Goal: Entertainment & Leisure: Consume media (video, audio)

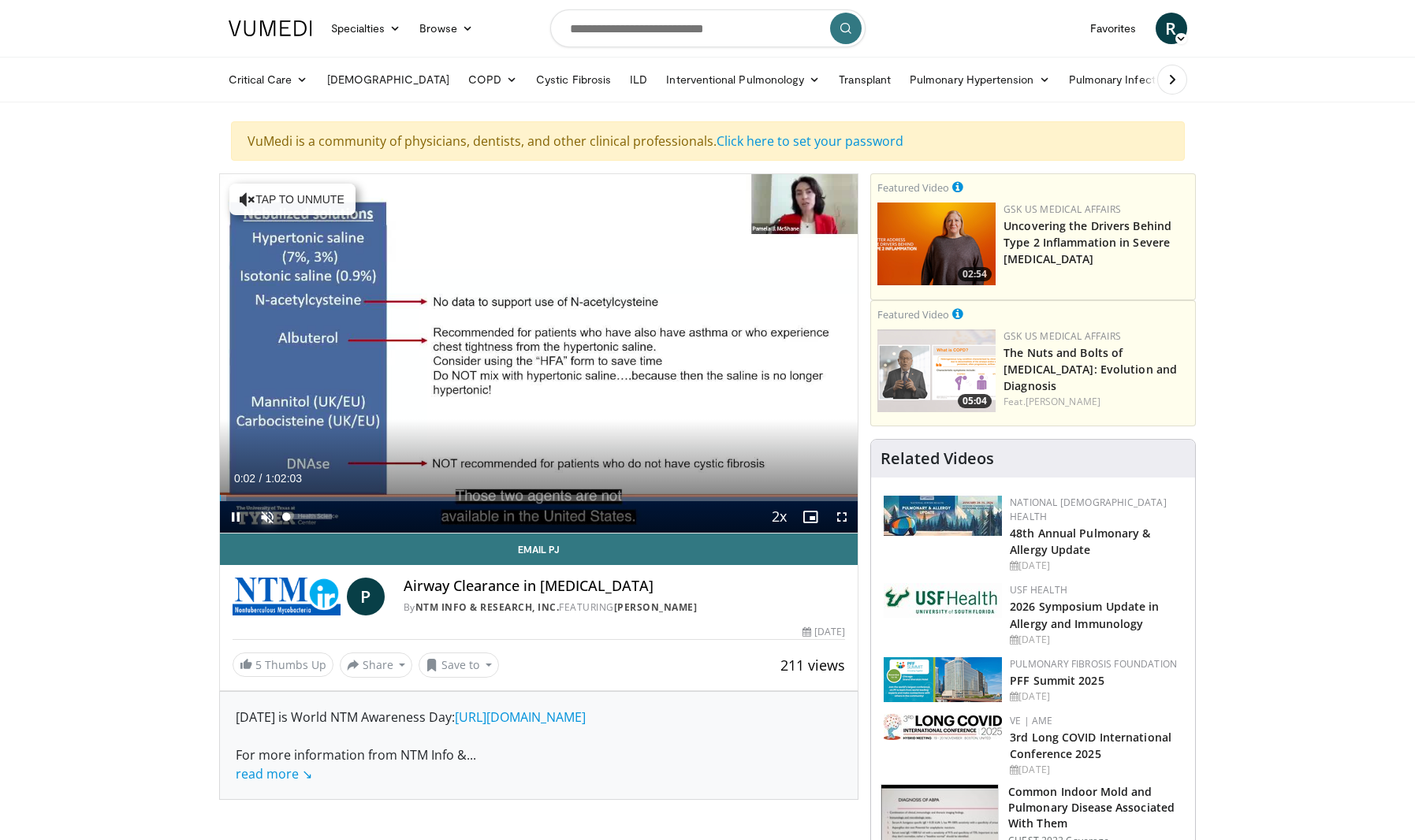
click at [262, 519] on span "Video Player" at bounding box center [267, 517] width 32 height 32
click at [395, 490] on div "Loaded : 1.07% 0:00:04 0:17:00" at bounding box center [539, 494] width 639 height 15
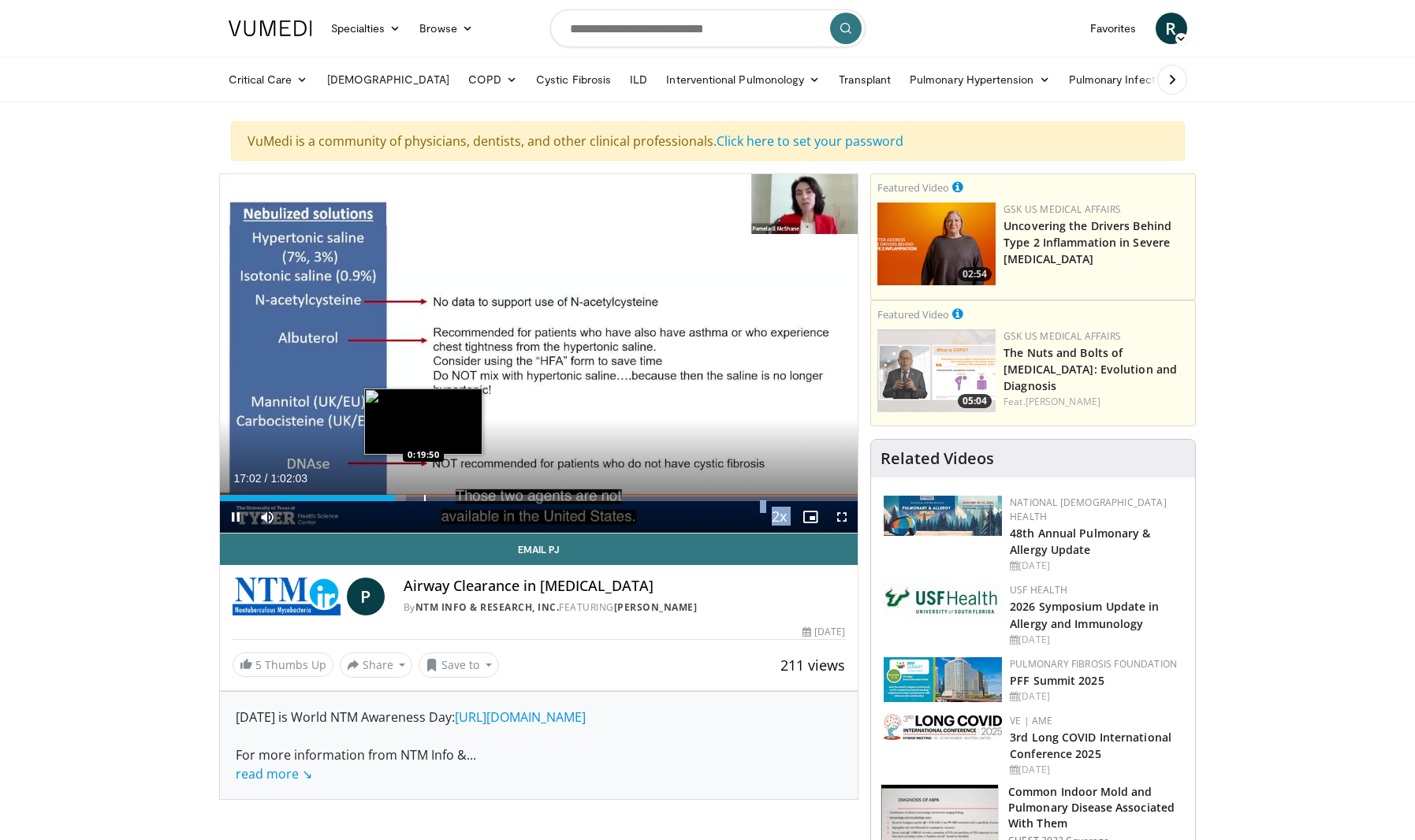
drag, startPoint x: 395, startPoint y: 490, endPoint x: 447, endPoint y: 485, distance: 52.2
click at [447, 485] on video-js "**********" at bounding box center [539, 354] width 639 height 359
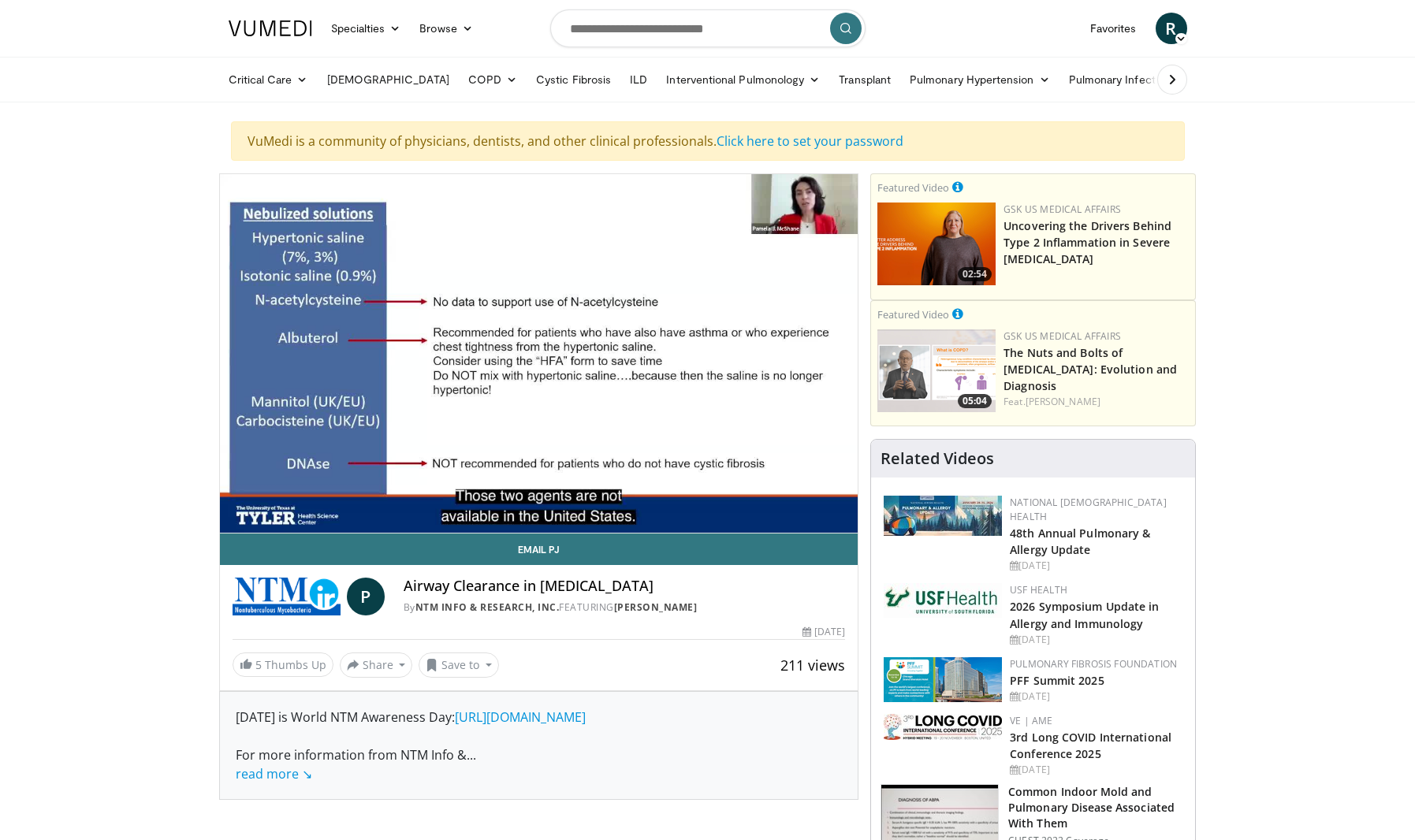
drag, startPoint x: 447, startPoint y: 485, endPoint x: 459, endPoint y: 490, distance: 13.0
click at [459, 490] on div "10 seconds Tap to unmute" at bounding box center [539, 354] width 639 height 358
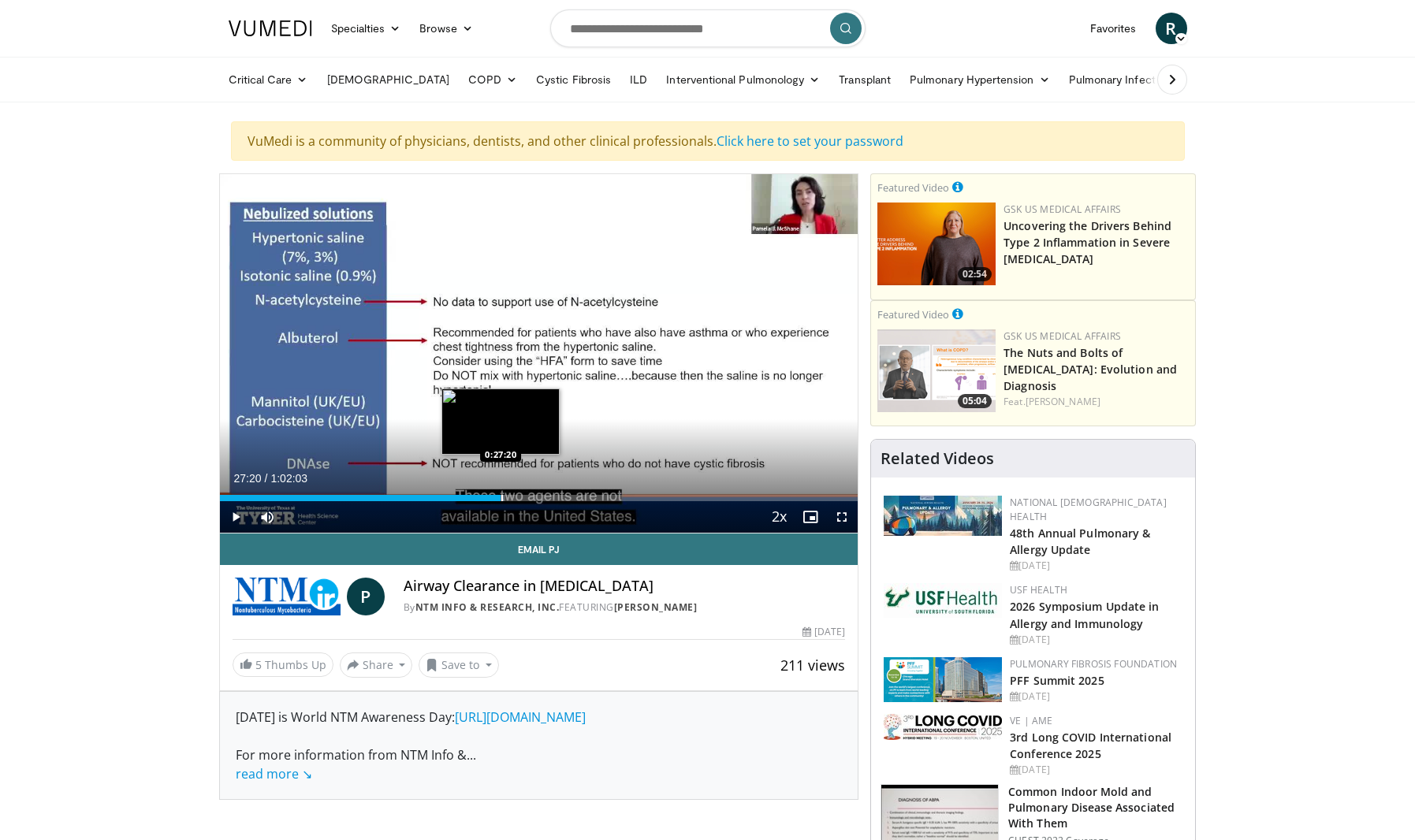
click at [500, 493] on div "Loaded : 44.63% 0:27:20 0:27:20" at bounding box center [539, 494] width 639 height 15
click at [474, 488] on div "Loaded : 45.71% 0:27:20 0:24:40" at bounding box center [539, 494] width 639 height 15
click at [457, 488] on div "Loaded : 41.67% 0:24:49 0:23:08" at bounding box center [539, 494] width 639 height 15
click at [441, 492] on div "Loaded : 35.13% 0:21:31 0:21:31" at bounding box center [539, 494] width 639 height 15
drag, startPoint x: 441, startPoint y: 492, endPoint x: 452, endPoint y: 491, distance: 11.0
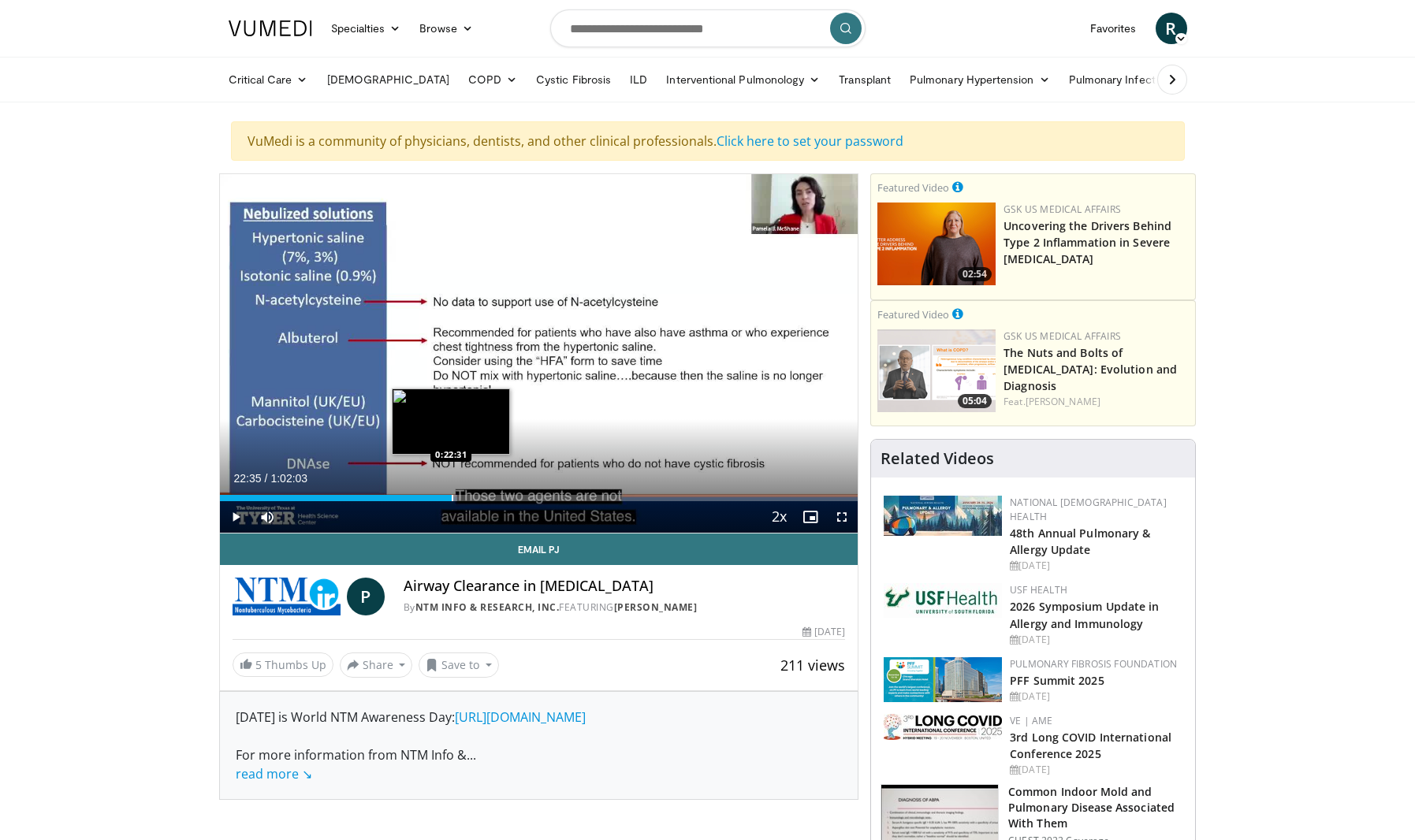
click at [452, 491] on div "Loaded : 37.28% 0:22:35 0:22:31" at bounding box center [539, 494] width 639 height 15
click at [448, 491] on div "Loaded : 38.08% 0:22:12 0:22:12" at bounding box center [539, 494] width 639 height 15
click at [247, 514] on span "Video Player" at bounding box center [236, 517] width 32 height 32
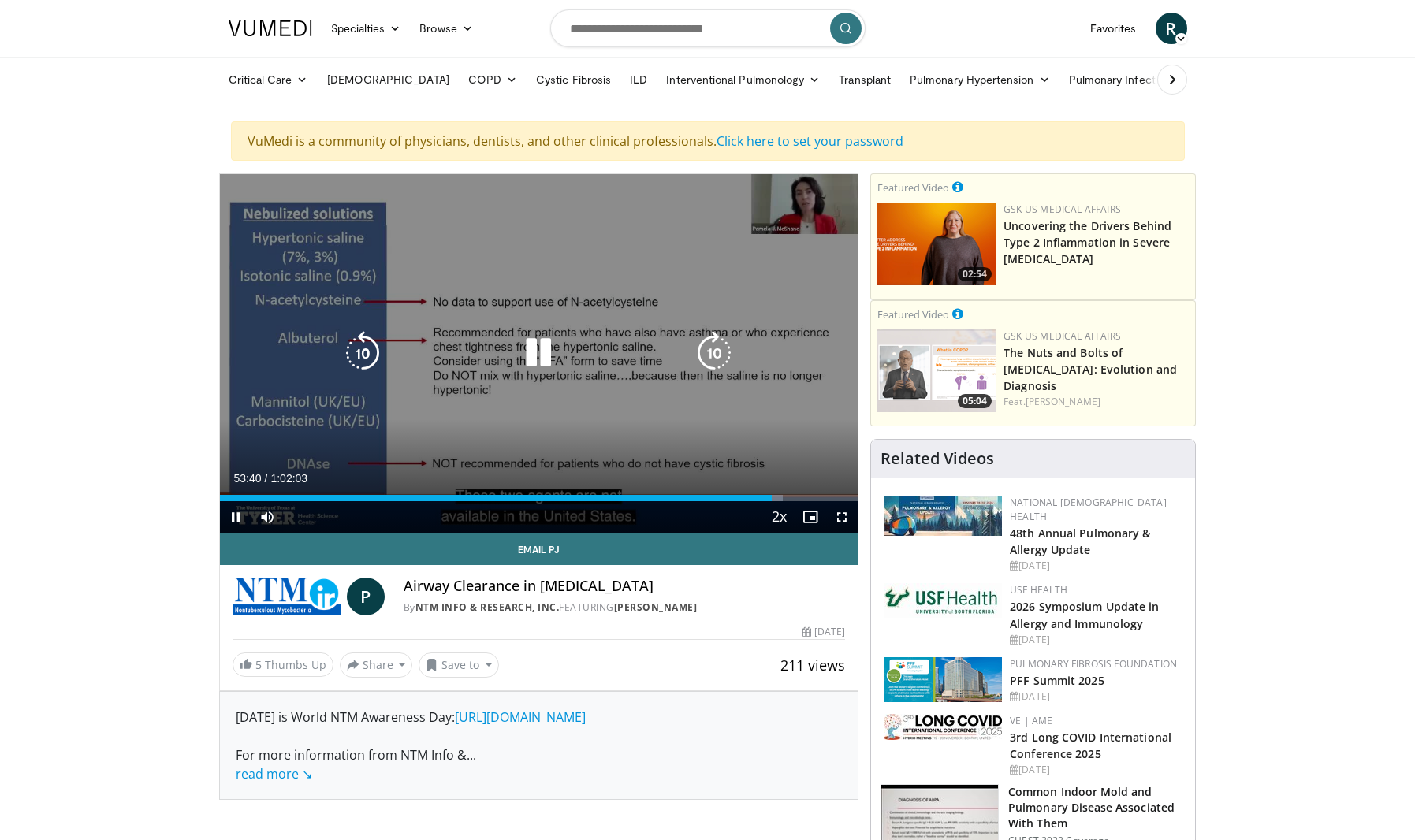
drag, startPoint x: 547, startPoint y: 360, endPoint x: 492, endPoint y: 346, distance: 56.8
click at [547, 360] on icon "Video Player" at bounding box center [539, 354] width 45 height 45
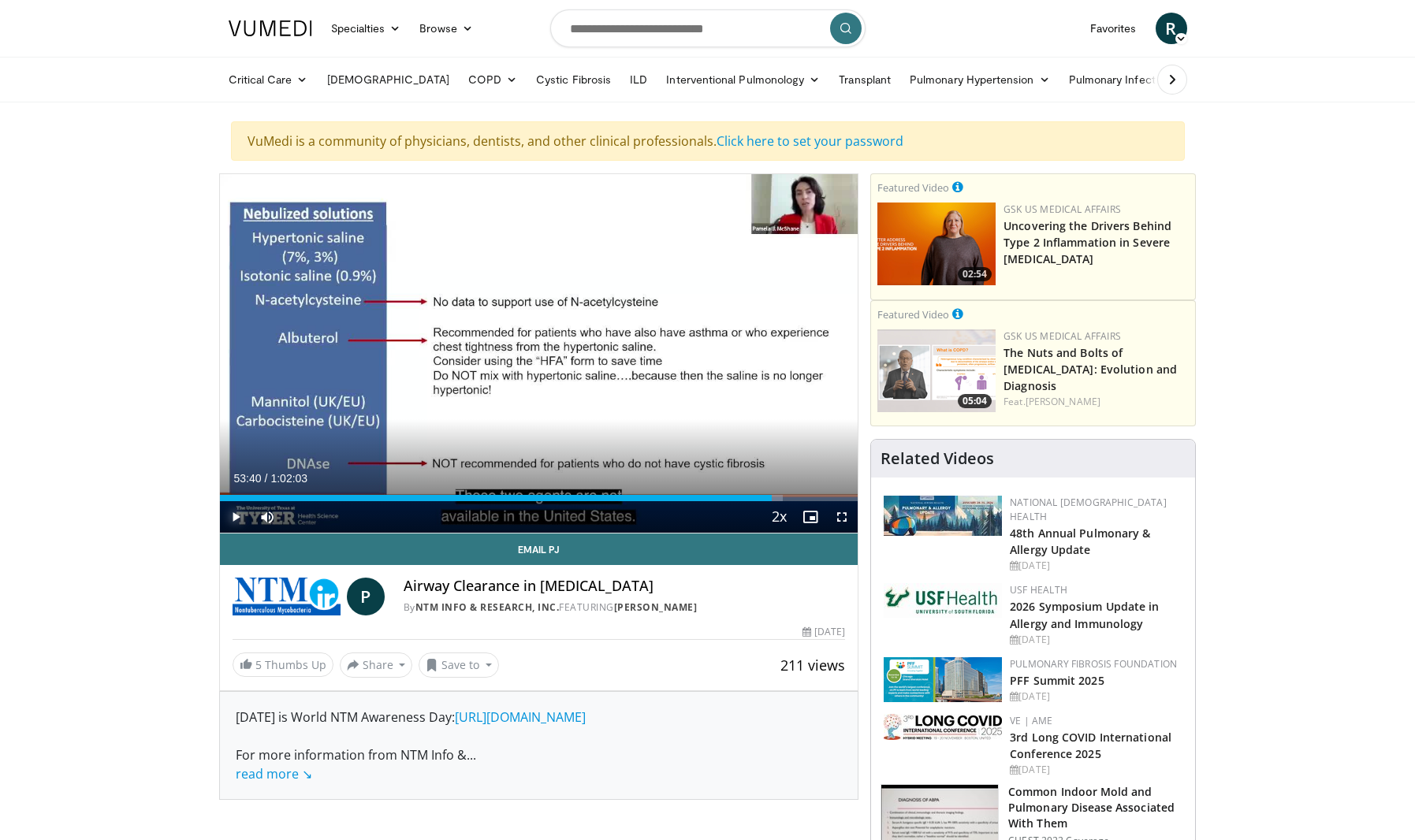
click at [232, 515] on span "Video Player" at bounding box center [236, 517] width 32 height 32
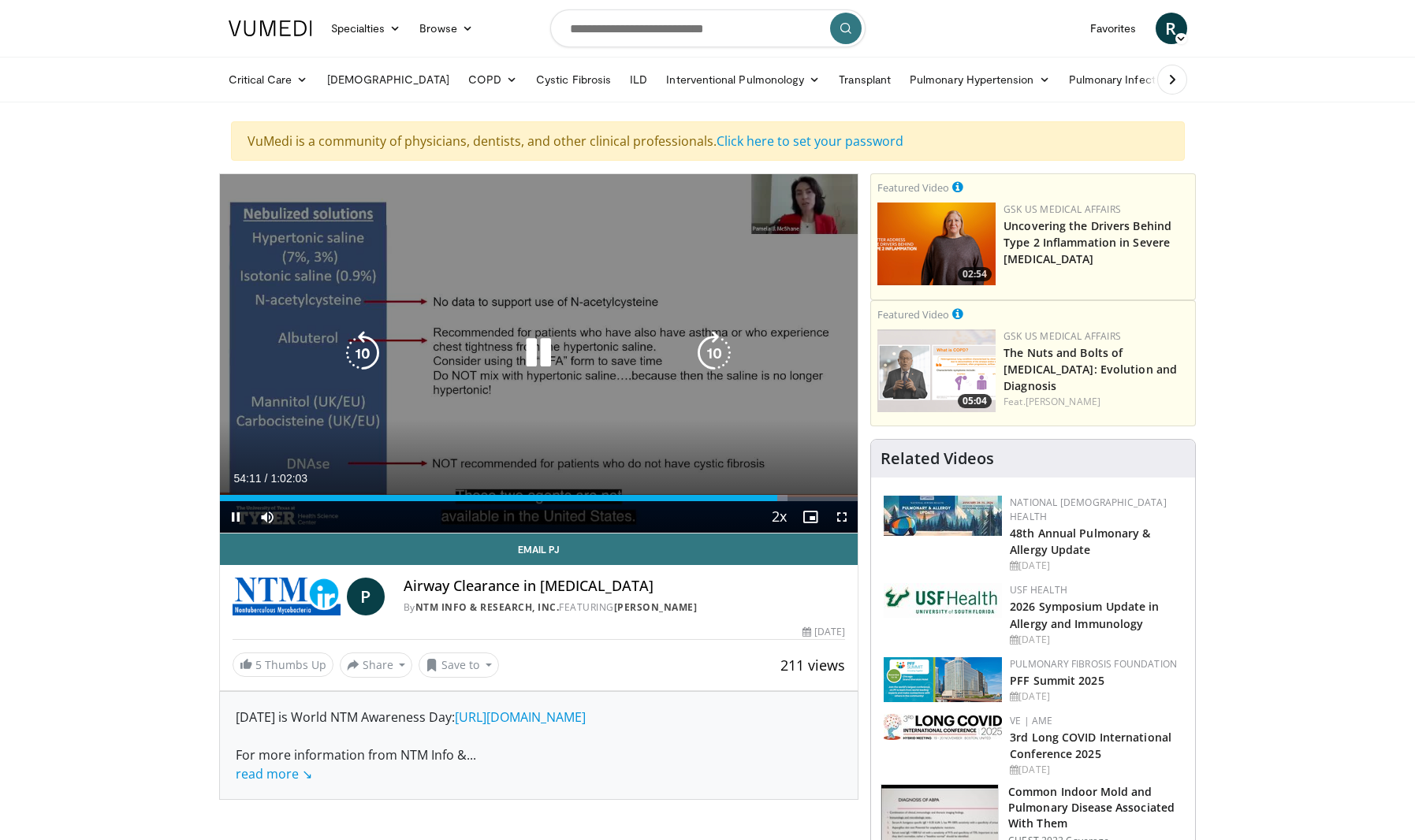
click at [370, 356] on icon "Video Player" at bounding box center [363, 354] width 45 height 45
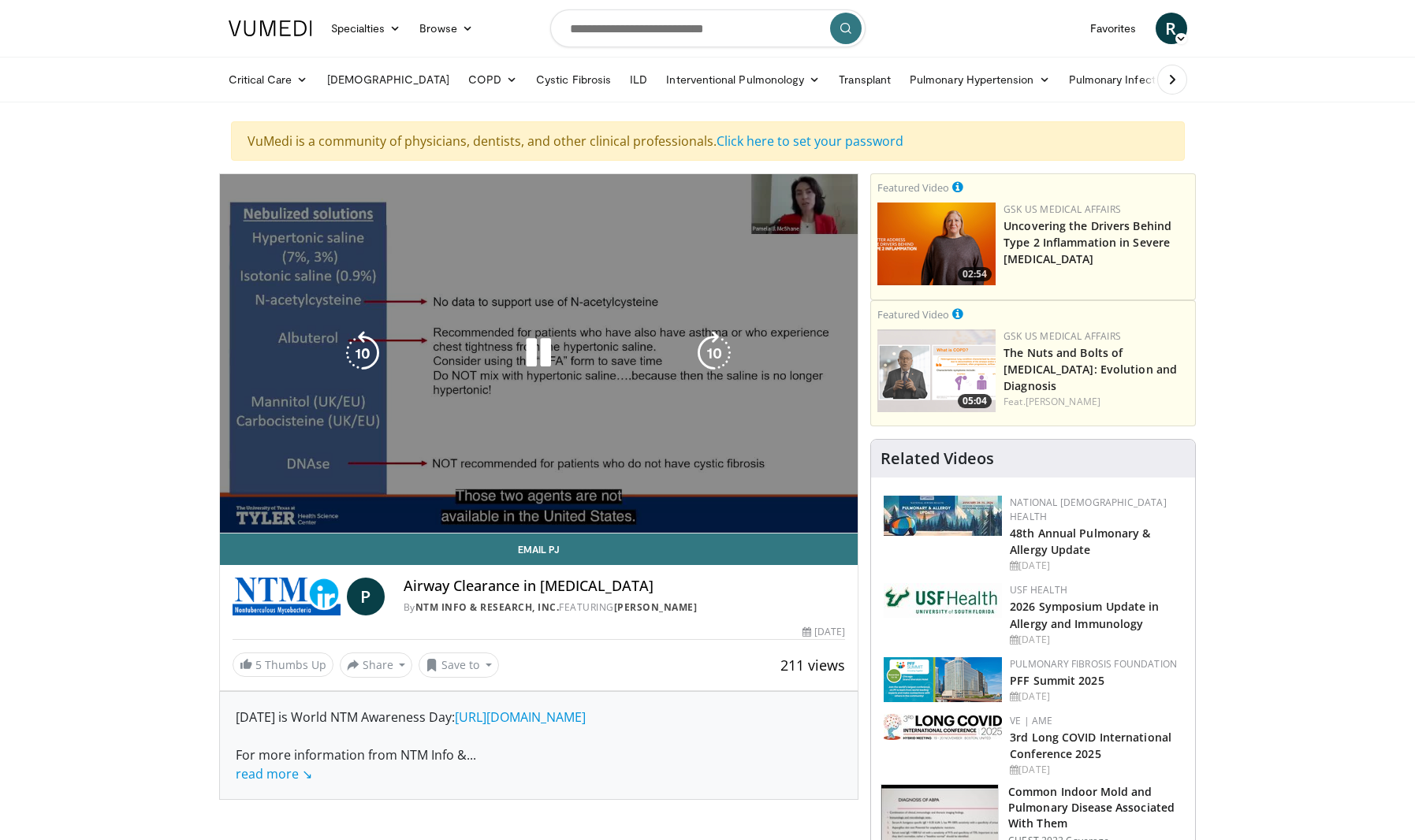
click at [796, 501] on div "50 seconds Tap to unmute" at bounding box center [539, 354] width 639 height 358
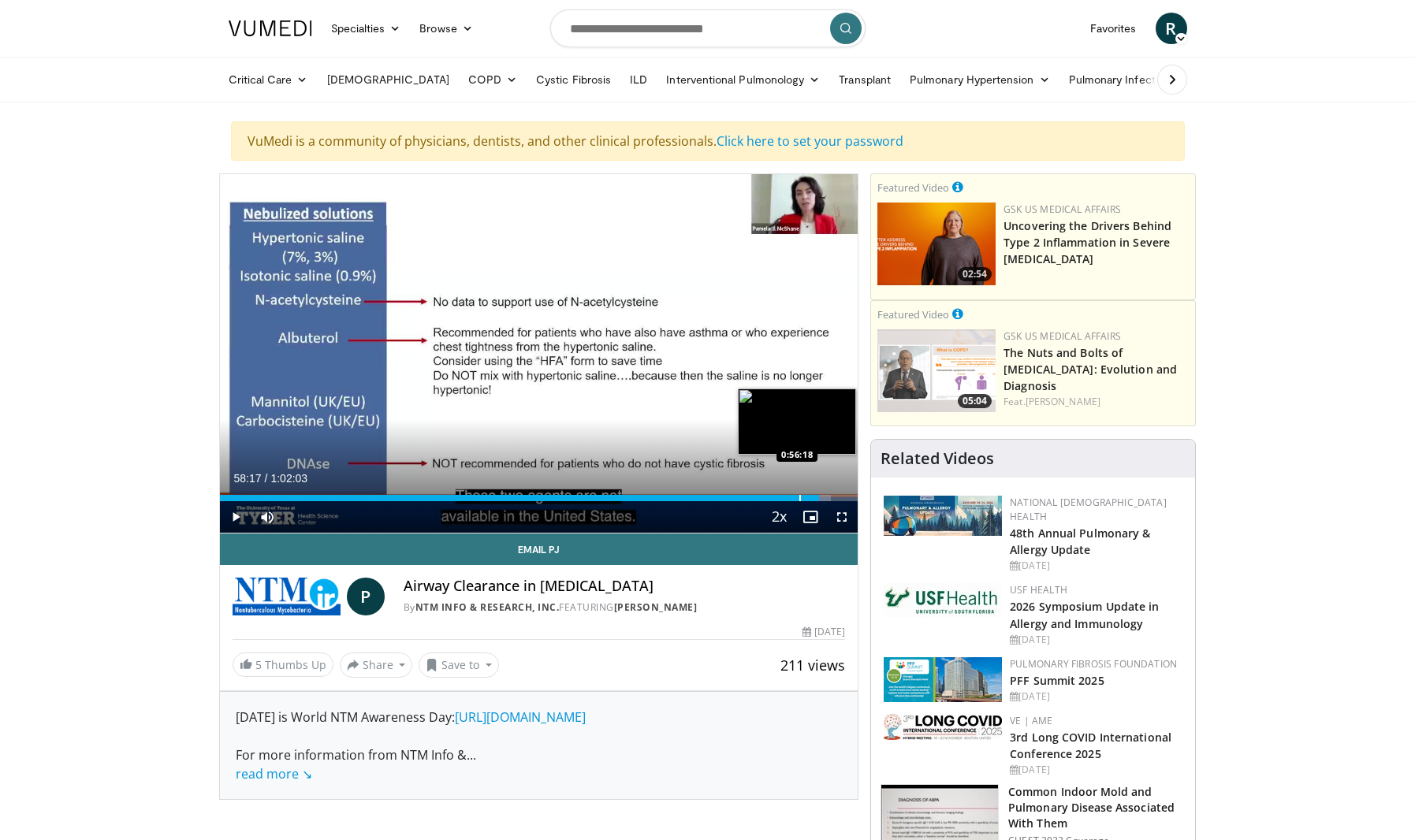
click at [799, 498] on div "Progress Bar" at bounding box center [800, 498] width 2 height 6
click at [795, 499] on div "Progress Bar" at bounding box center [796, 498] width 2 height 6
click at [234, 516] on span "Video Player" at bounding box center [236, 517] width 32 height 32
drag, startPoint x: 795, startPoint y: 498, endPoint x: 775, endPoint y: 501, distance: 20.2
click at [775, 501] on div "Current Time 55:50 / Duration 1:02:03 Play Skip Backward Skip Forward Mute 0% L…" at bounding box center [539, 517] width 639 height 32
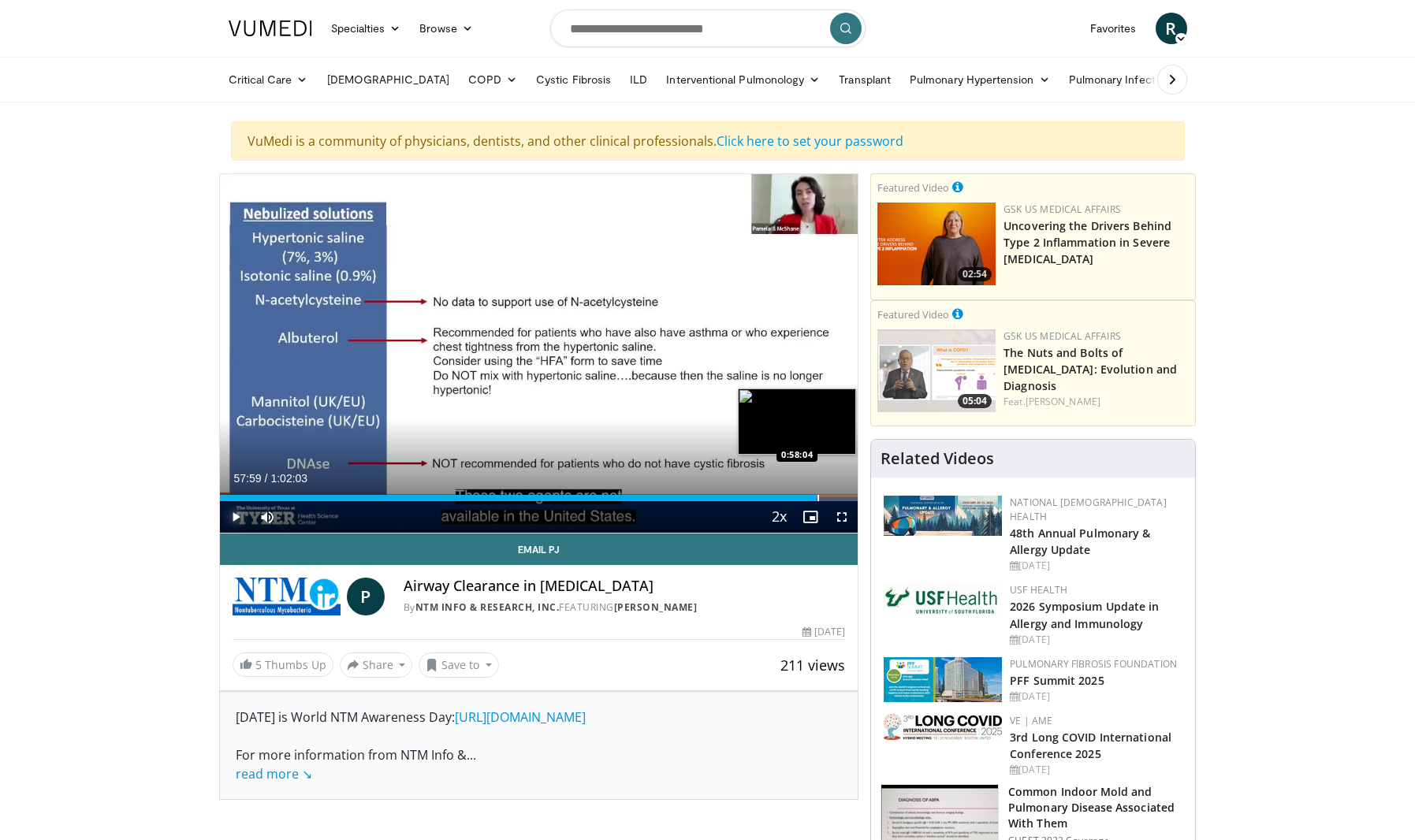
click at [816, 498] on div "Loaded : 93.57% 0:57:59 0:58:04" at bounding box center [539, 498] width 639 height 6
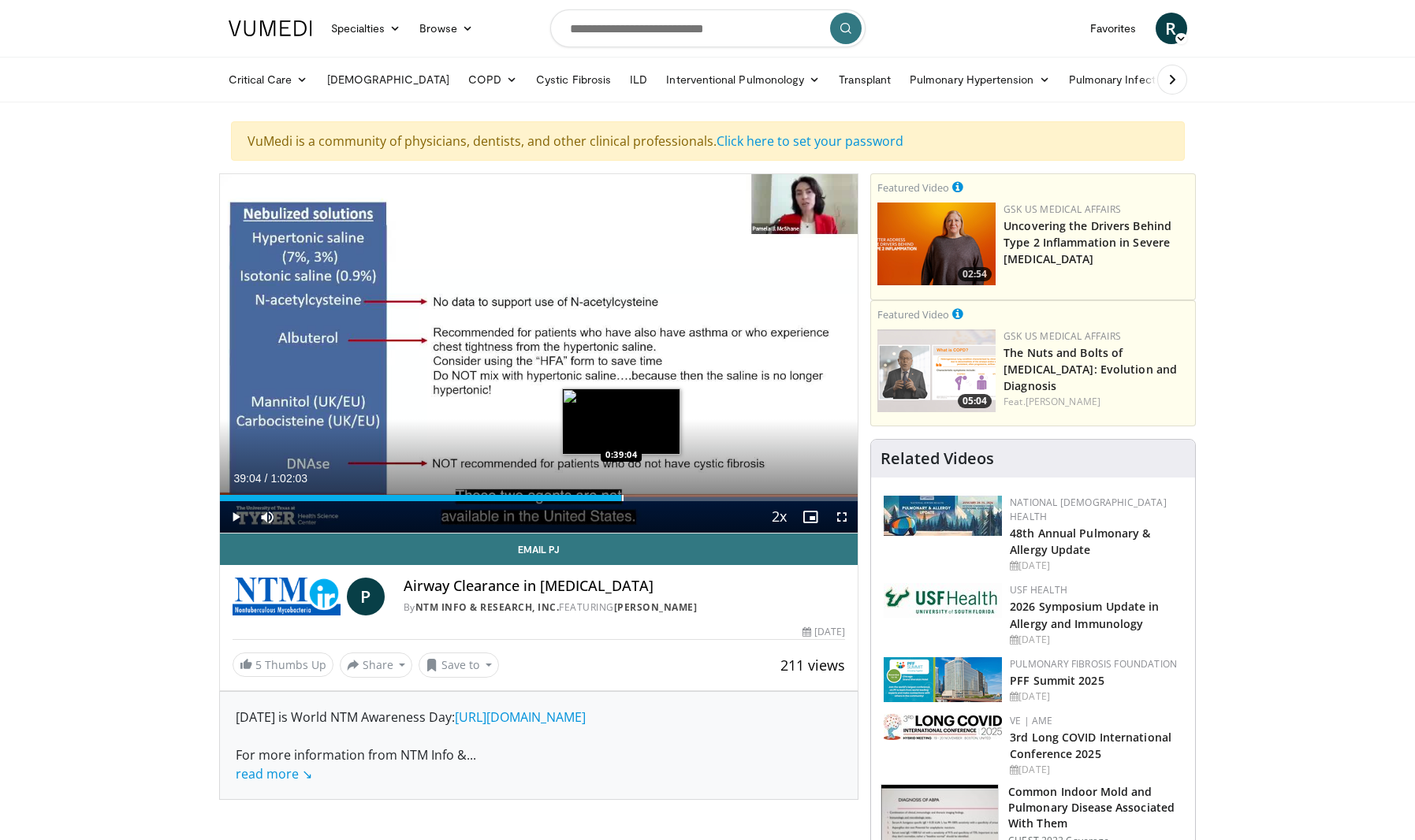
drag, startPoint x: 809, startPoint y: 499, endPoint x: 621, endPoint y: 498, distance: 188.0
click at [622, 498] on div "Progress Bar" at bounding box center [623, 498] width 2 height 6
drag, startPoint x: 592, startPoint y: 498, endPoint x: 601, endPoint y: 503, distance: 10.3
click at [601, 503] on div "Current Time 37:04 / Duration 1:02:03 Play Skip Backward Skip Forward Mute 0% L…" at bounding box center [539, 517] width 639 height 32
click at [230, 513] on span "Video Player" at bounding box center [236, 517] width 32 height 32
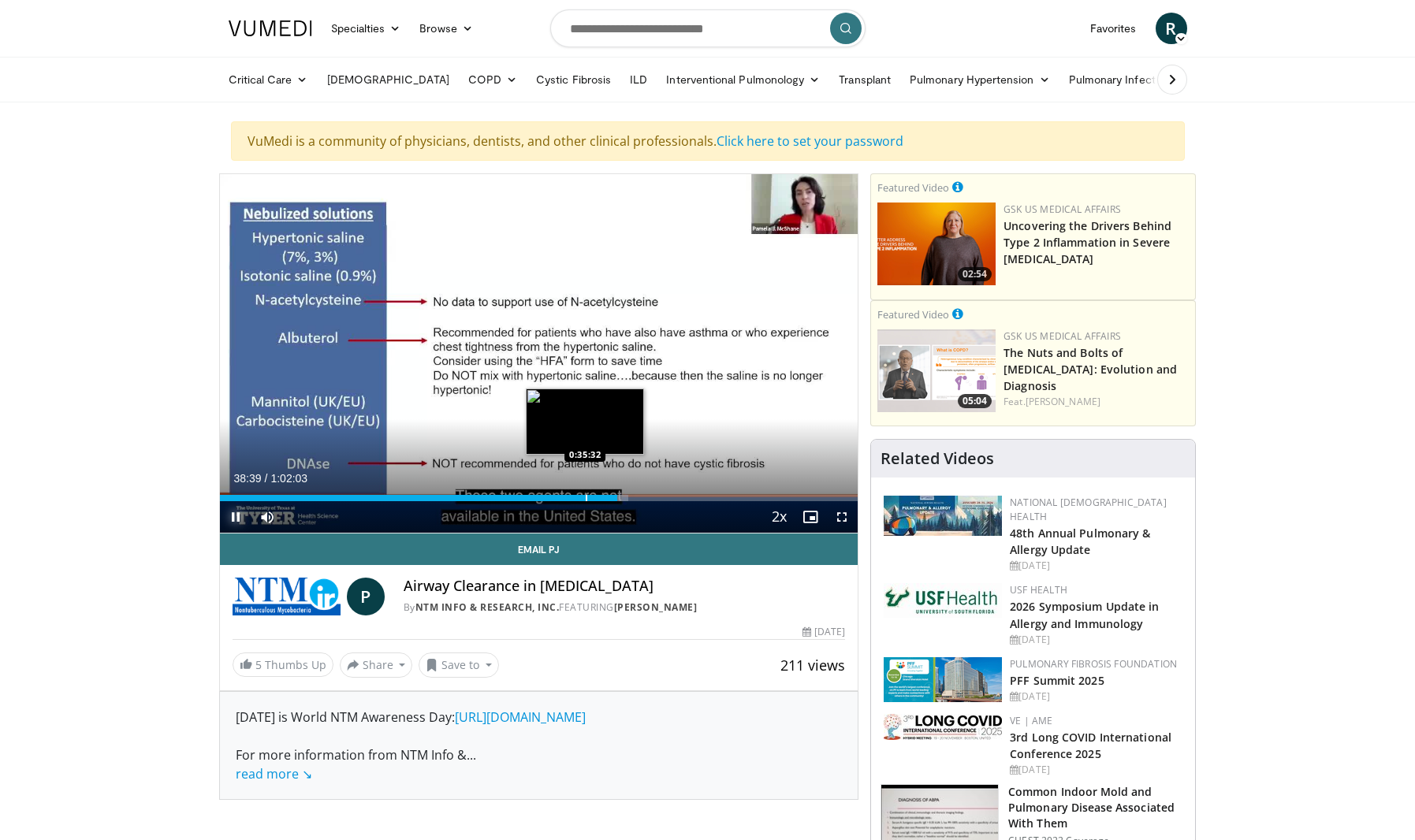
click at [583, 496] on div "Loaded : 63.99% 0:38:39 0:35:32" at bounding box center [539, 498] width 639 height 6
click at [567, 497] on div "Progress Bar" at bounding box center [568, 498] width 2 height 6
click at [553, 495] on div "Progress Bar" at bounding box center [554, 498] width 2 height 6
click at [593, 498] on div "Progress Bar" at bounding box center [594, 498] width 2 height 6
click at [593, 497] on div "Progress Bar" at bounding box center [594, 498] width 2 height 6
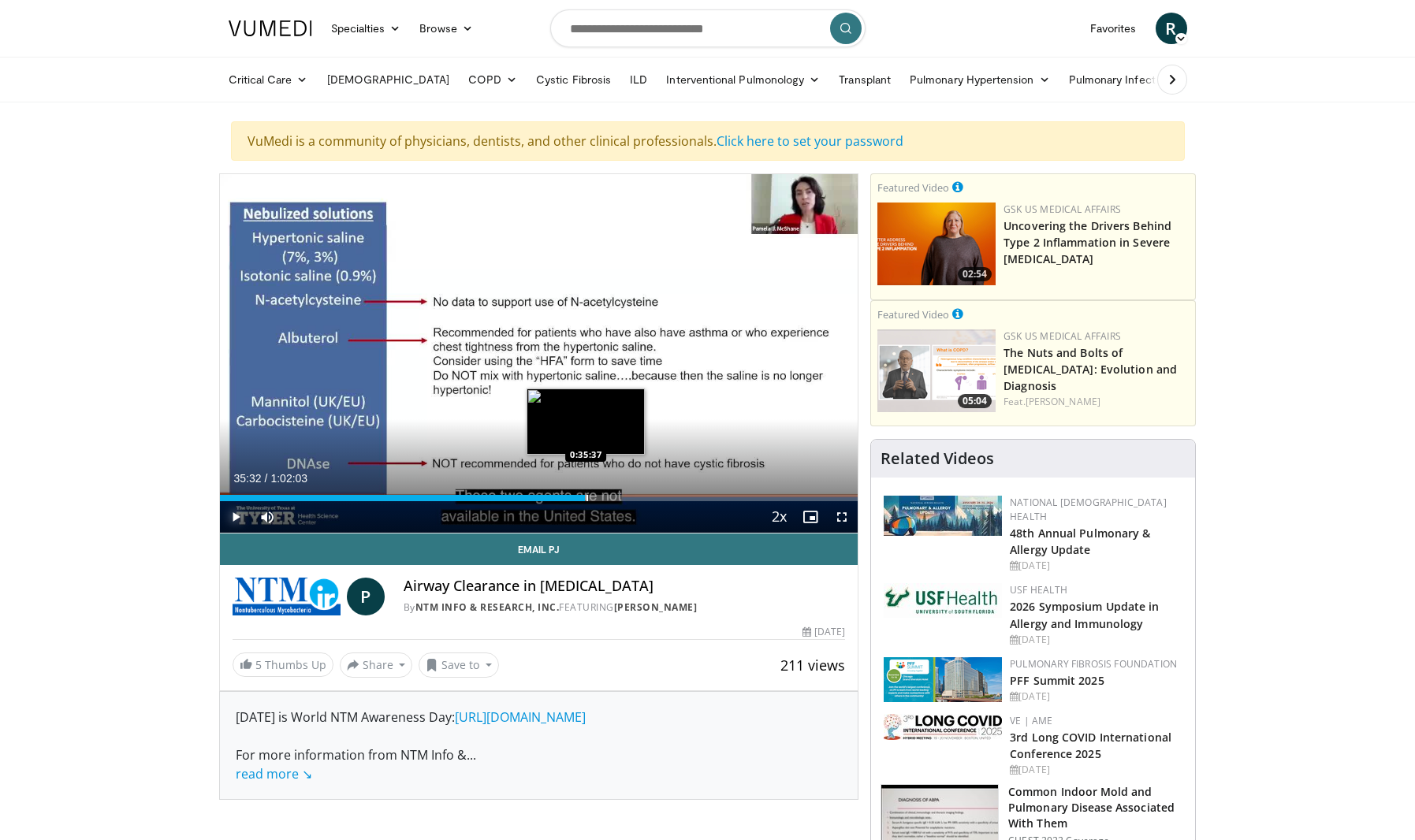
click at [587, 497] on div "Progress Bar" at bounding box center [588, 498] width 2 height 6
click at [578, 497] on div "0:35:34" at bounding box center [403, 498] width 366 height 6
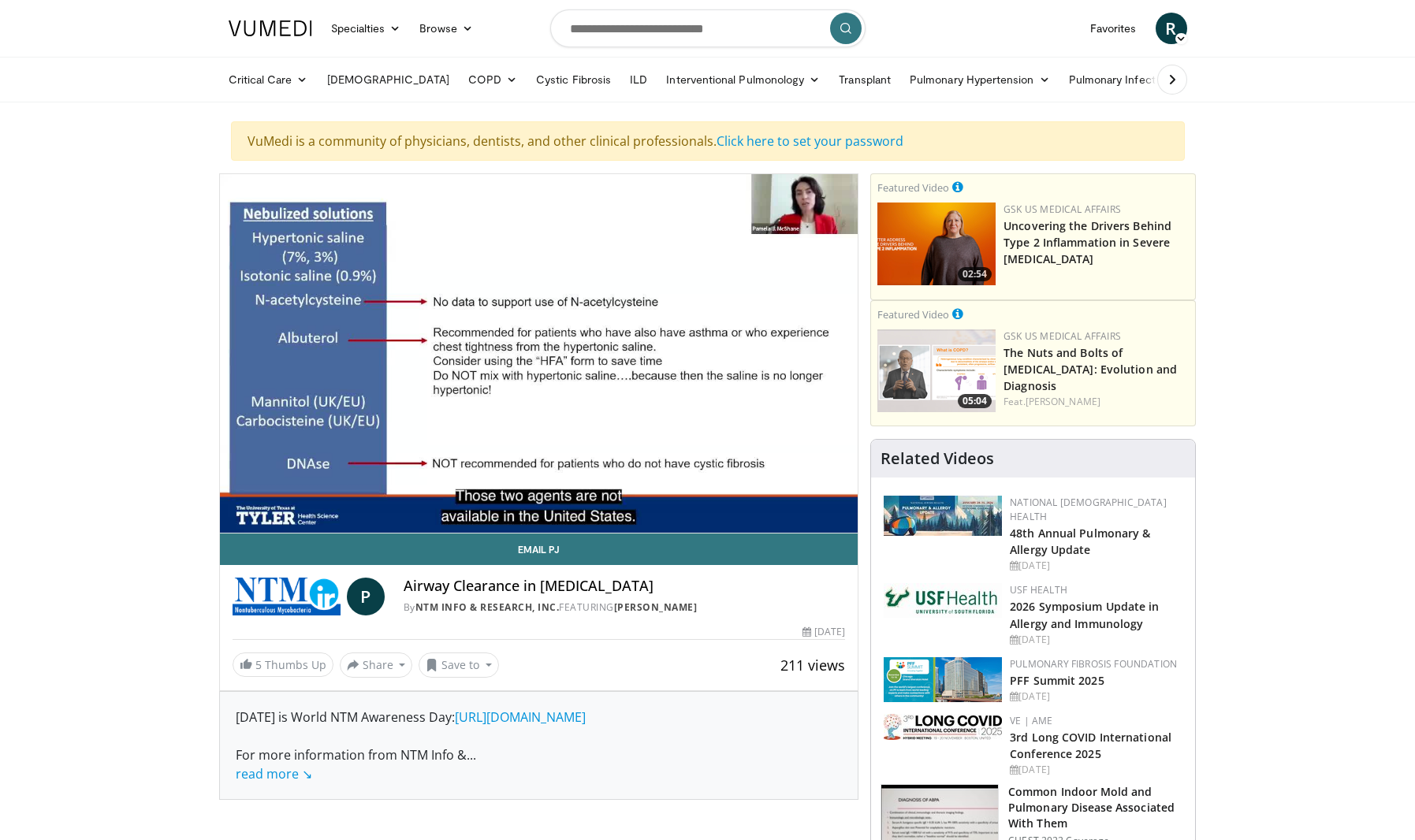
click at [600, 495] on div "50 seconds Tap to unmute" at bounding box center [539, 354] width 639 height 358
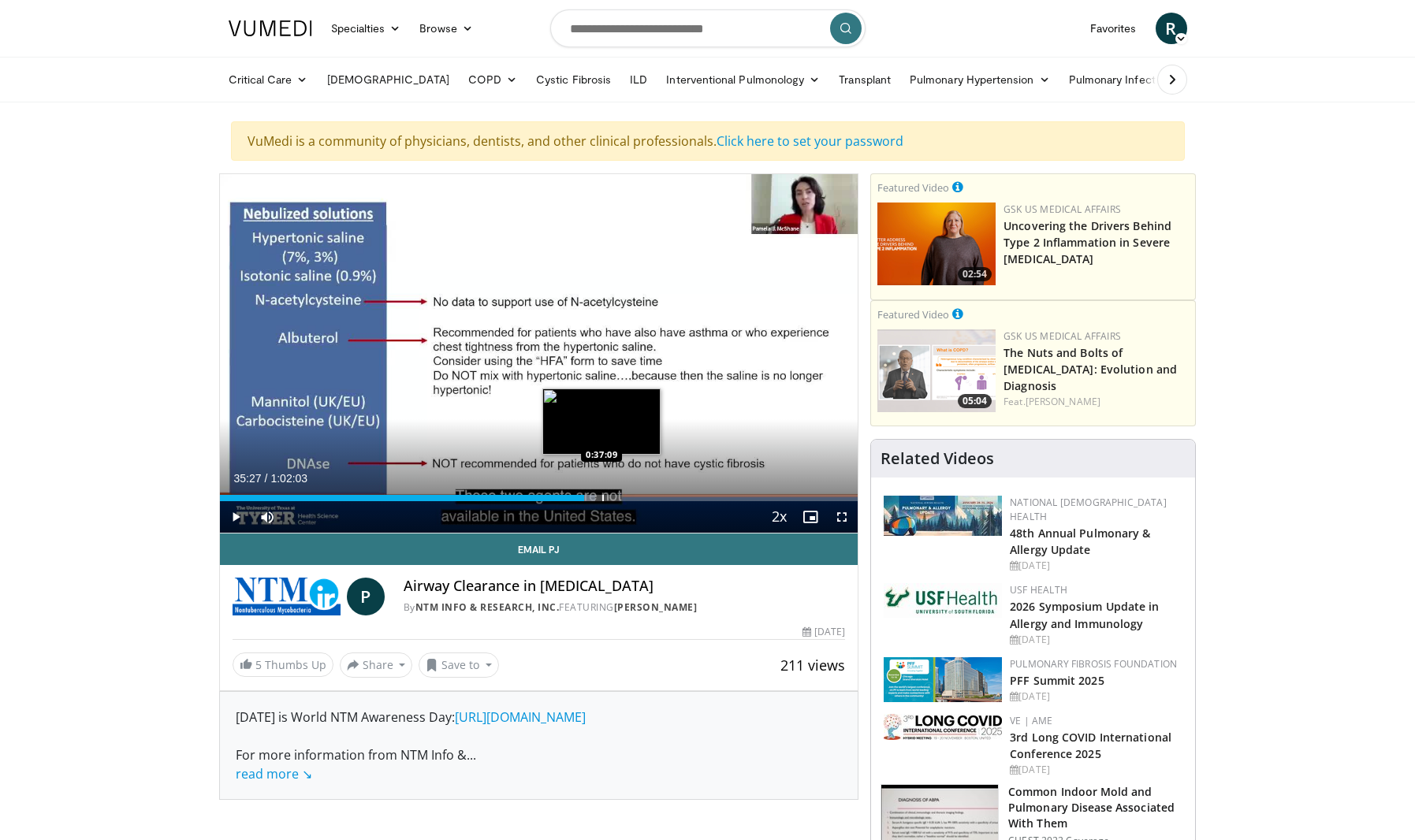
click at [603, 495] on div "Progress Bar" at bounding box center [604, 498] width 2 height 6
click at [232, 511] on span "Video Player" at bounding box center [236, 517] width 32 height 32
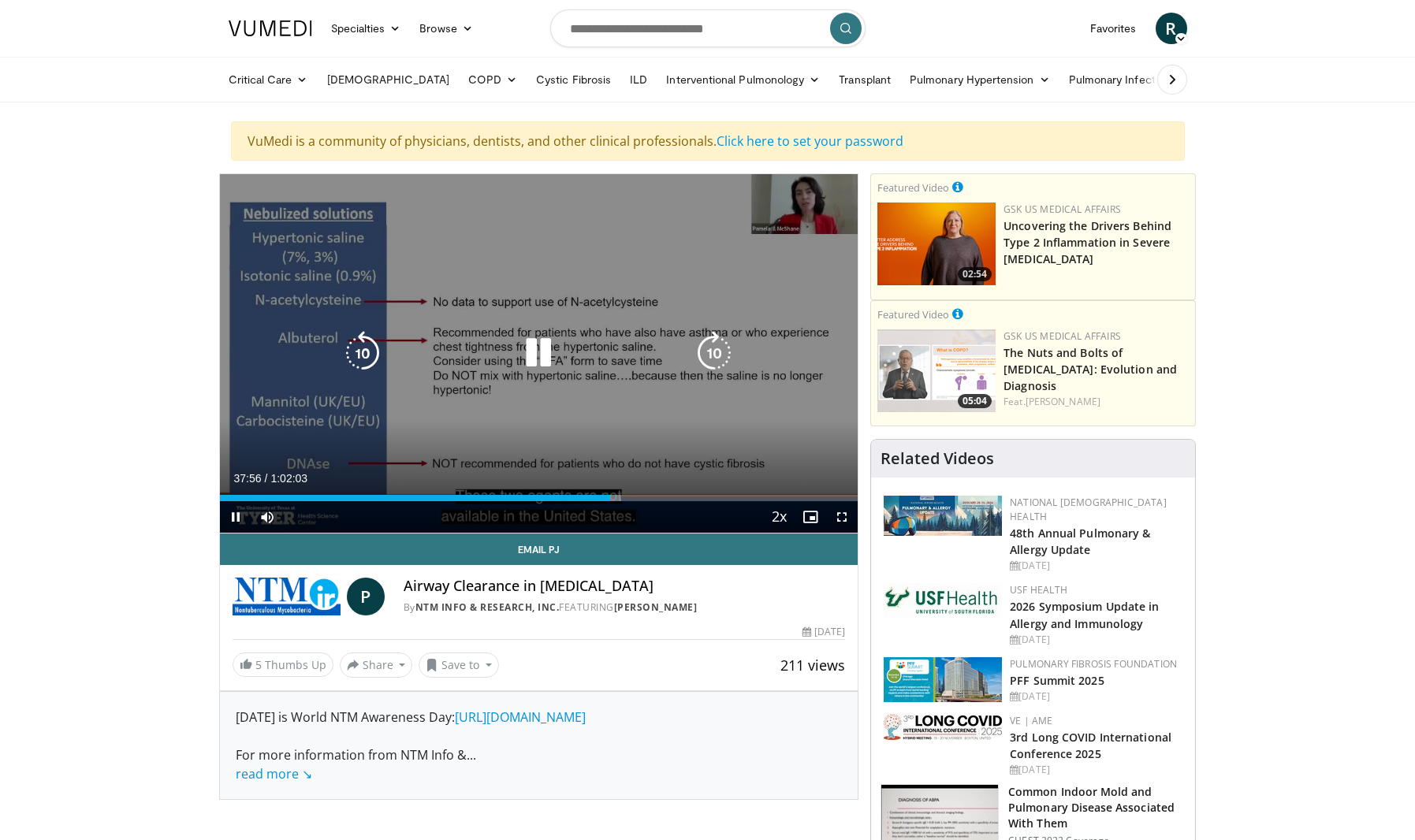
click at [703, 353] on icon "Video Player" at bounding box center [714, 354] width 45 height 45
click at [718, 357] on icon "Video Player" at bounding box center [714, 354] width 45 height 45
click at [717, 357] on icon "Video Player" at bounding box center [714, 354] width 45 height 45
click at [702, 360] on icon "Video Player" at bounding box center [714, 354] width 45 height 45
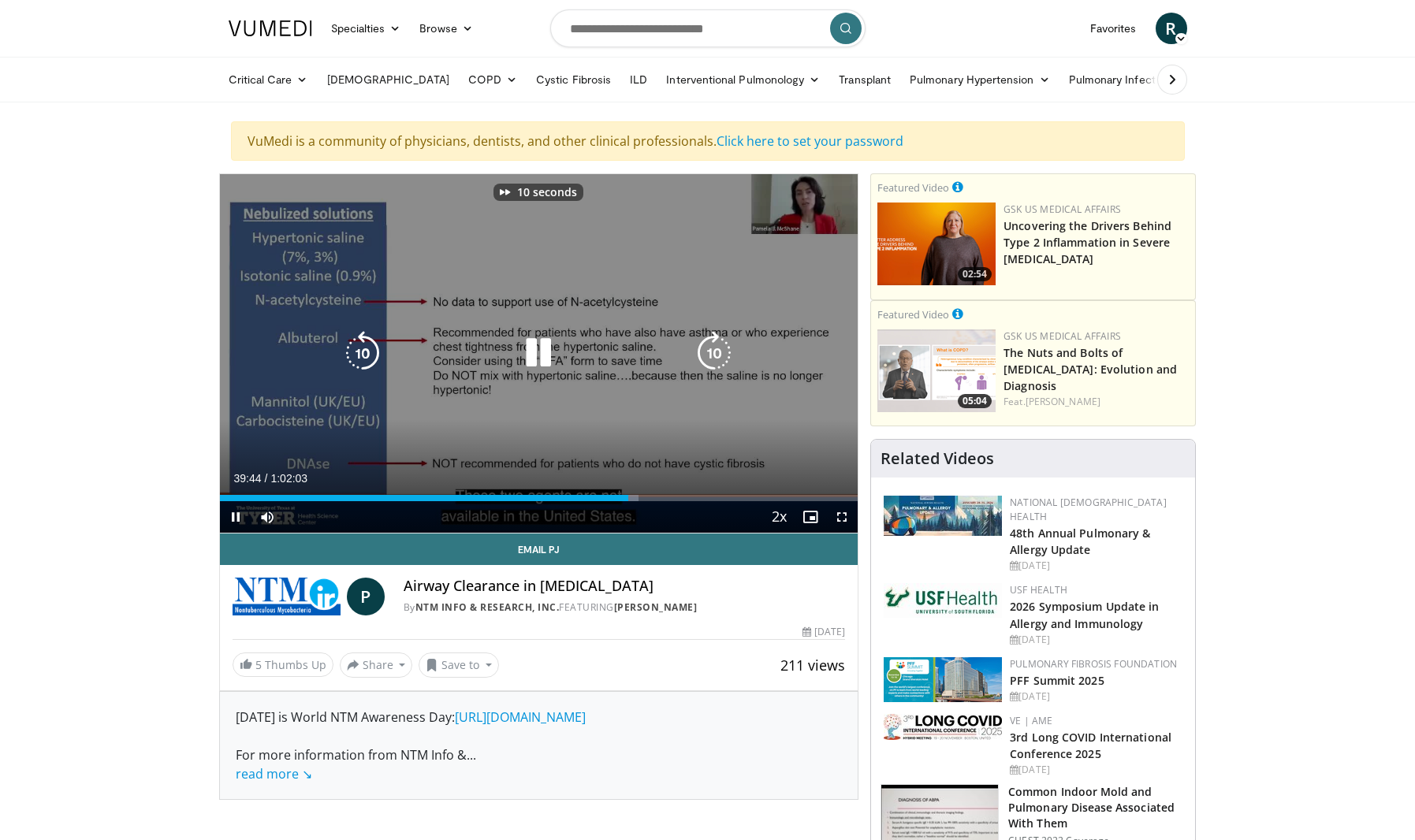
click at [702, 360] on icon "Video Player" at bounding box center [714, 354] width 45 height 45
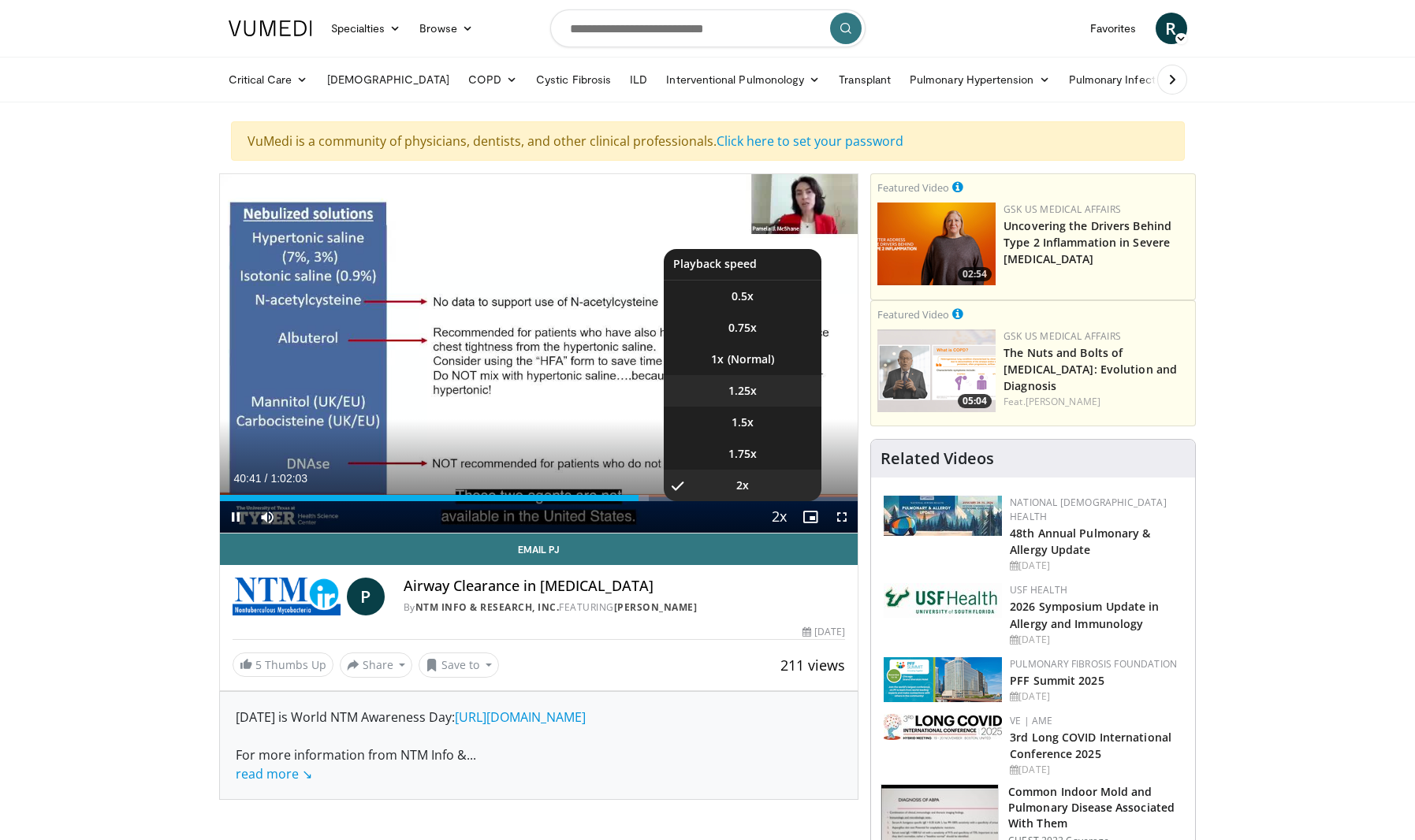
click at [749, 388] on span "1.25x" at bounding box center [743, 391] width 29 height 16
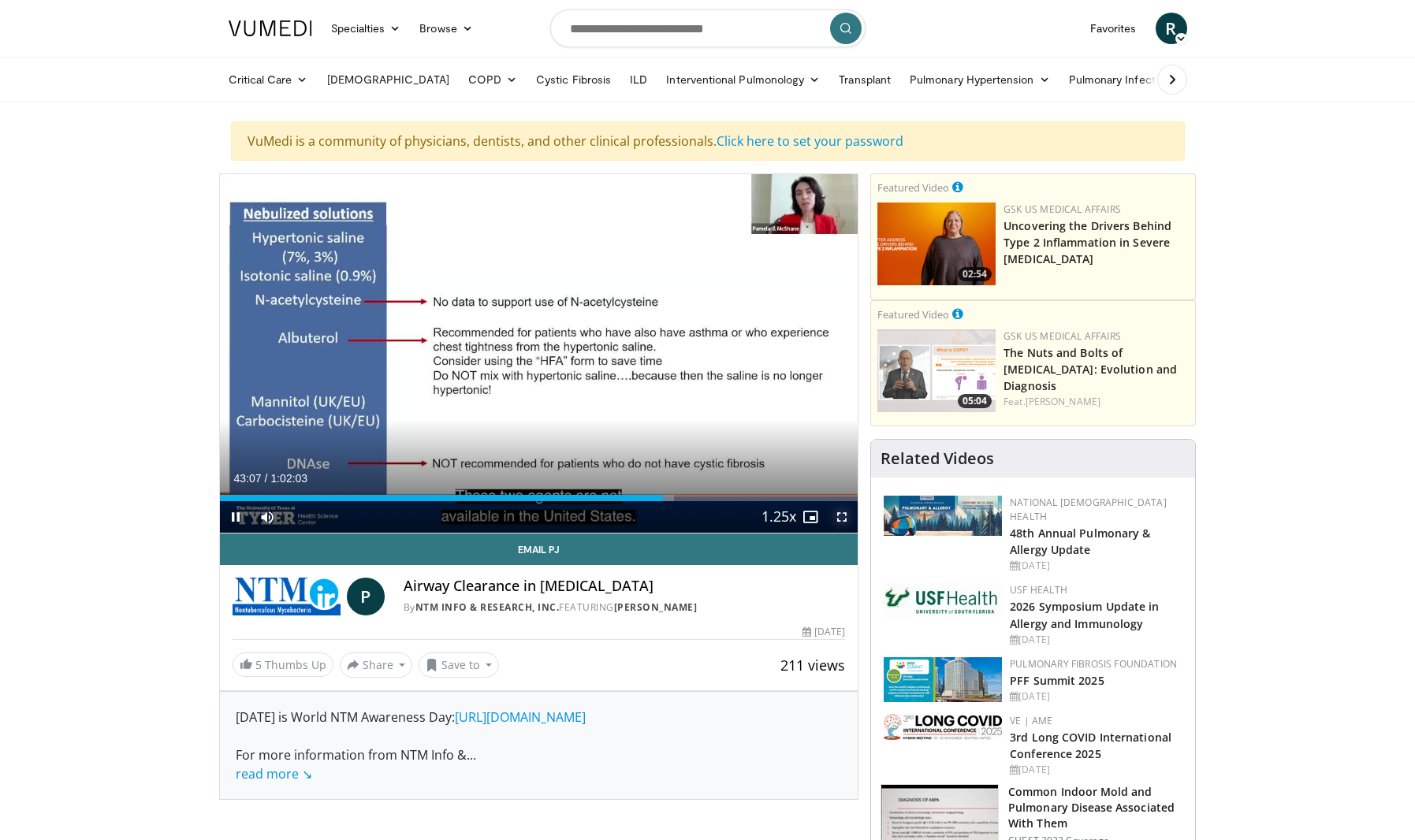
click at [833, 512] on span "Video Player" at bounding box center [842, 517] width 32 height 32
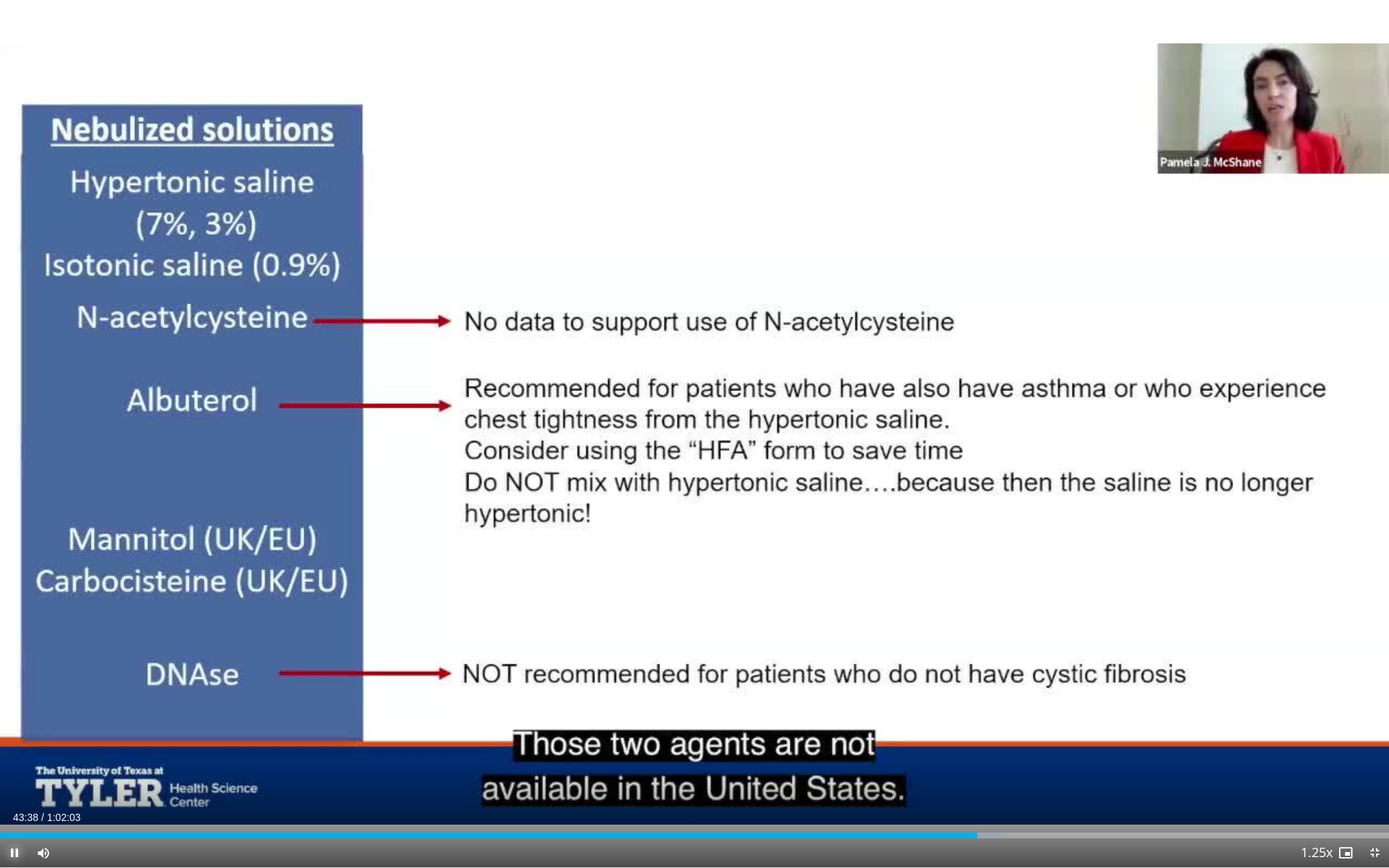
click at [16, 770] on span "Video Player" at bounding box center [14, 853] width 29 height 29
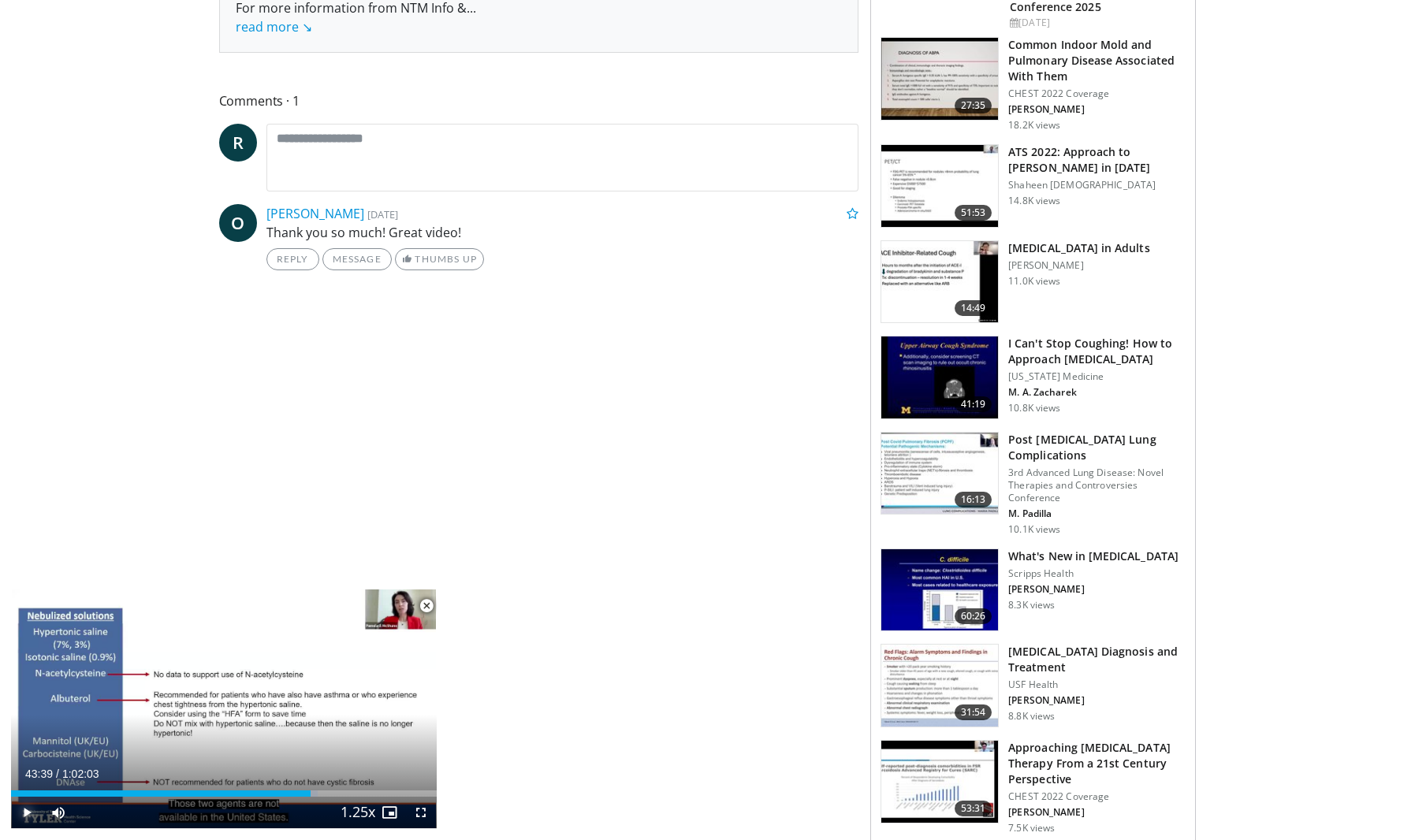
scroll to position [1026, 0]
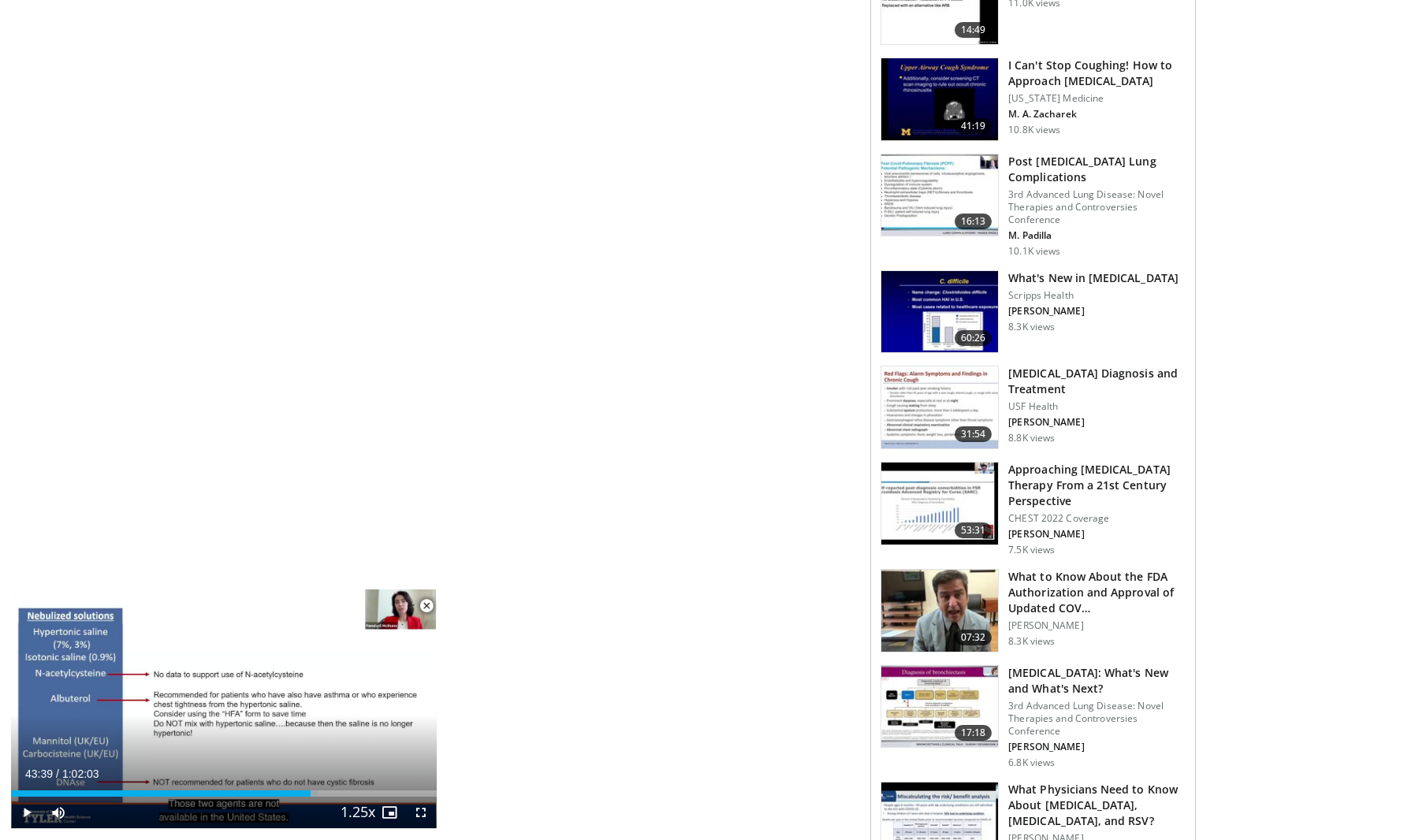
click at [974, 381] on img at bounding box center [940, 407] width 117 height 82
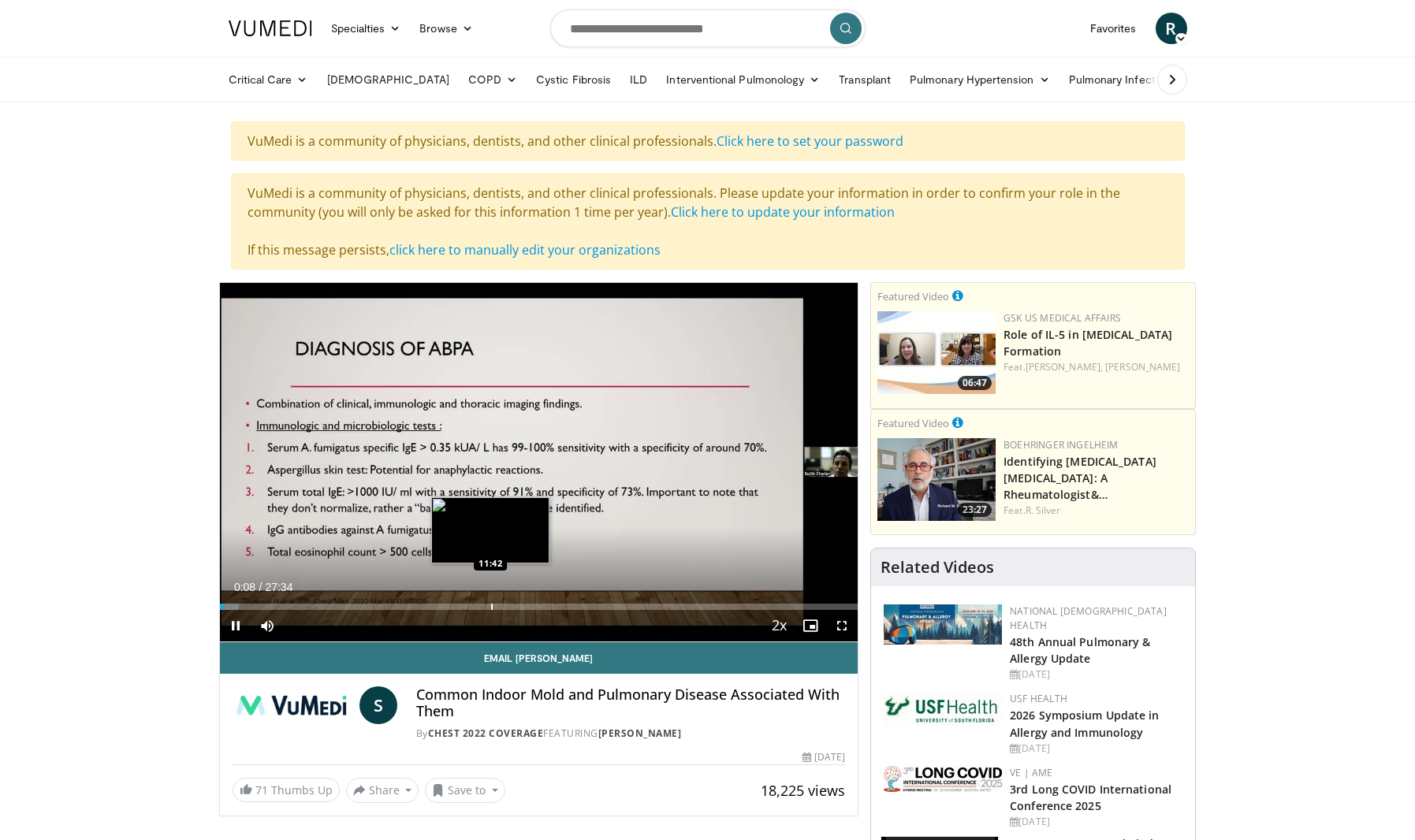
click at [491, 604] on div "Progress Bar" at bounding box center [492, 606] width 2 height 6
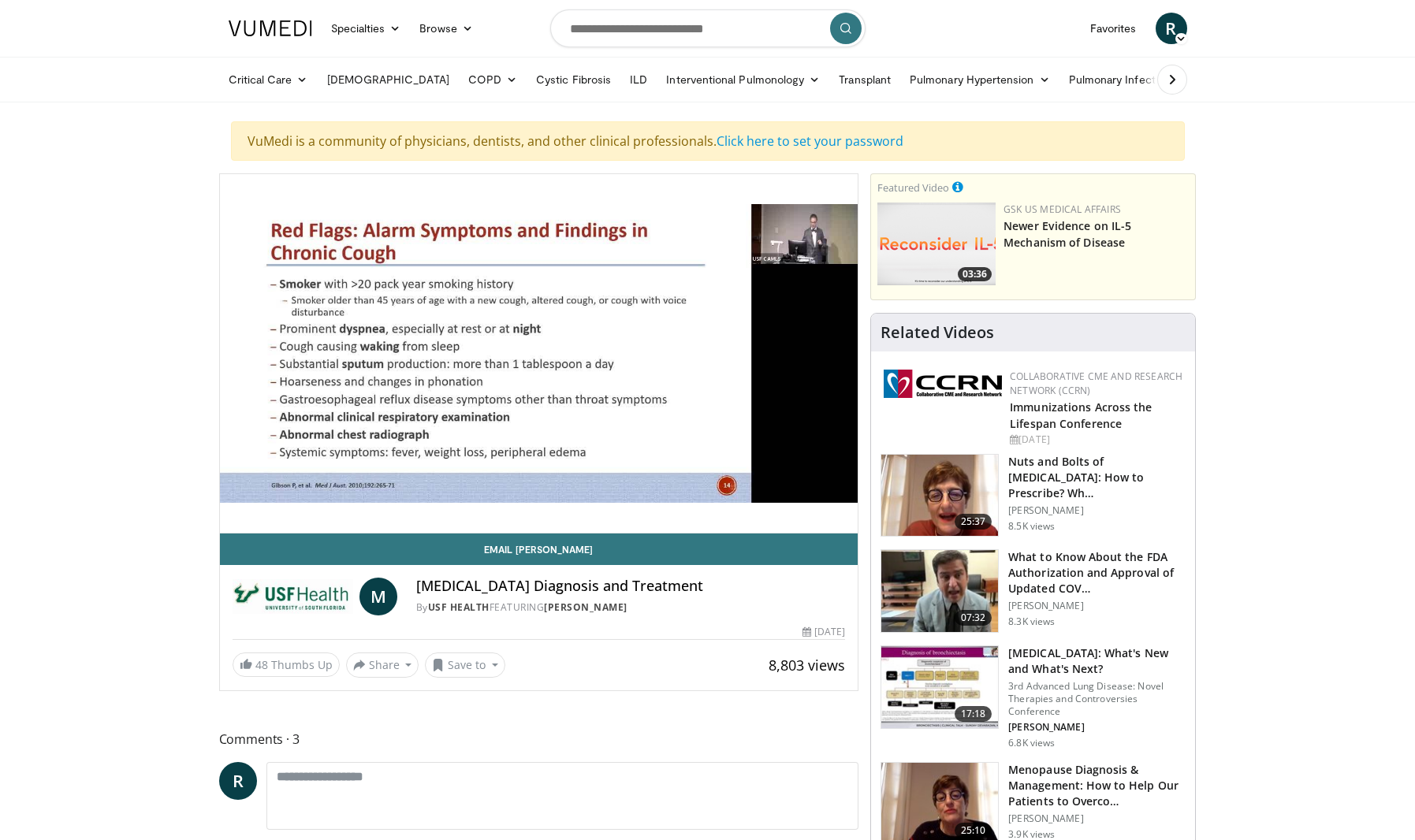
click at [317, 498] on video-js "**********" at bounding box center [539, 354] width 639 height 359
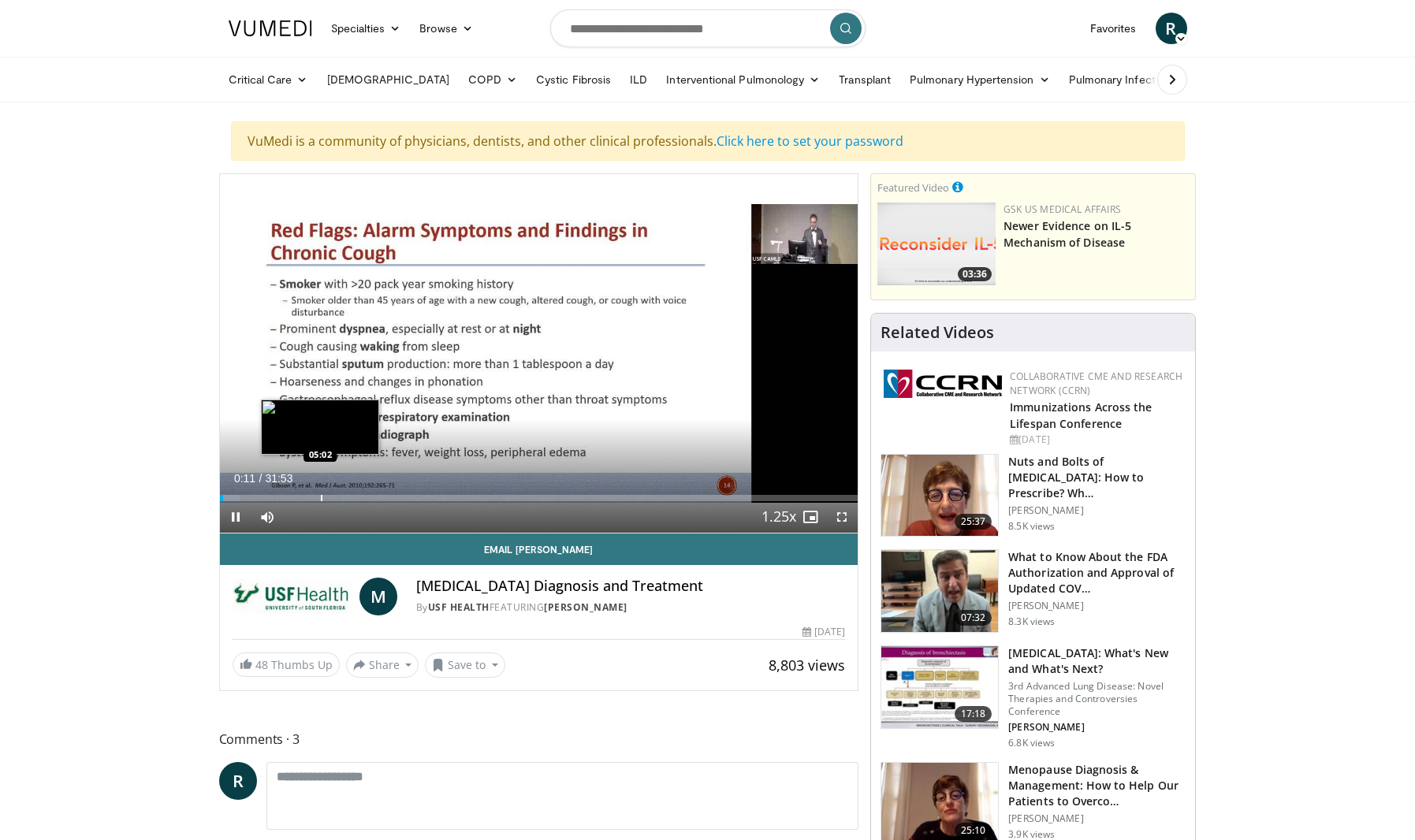
click at [321, 500] on div "Progress Bar" at bounding box center [322, 498] width 2 height 6
click at [808, 510] on span "Video Player" at bounding box center [811, 517] width 32 height 32
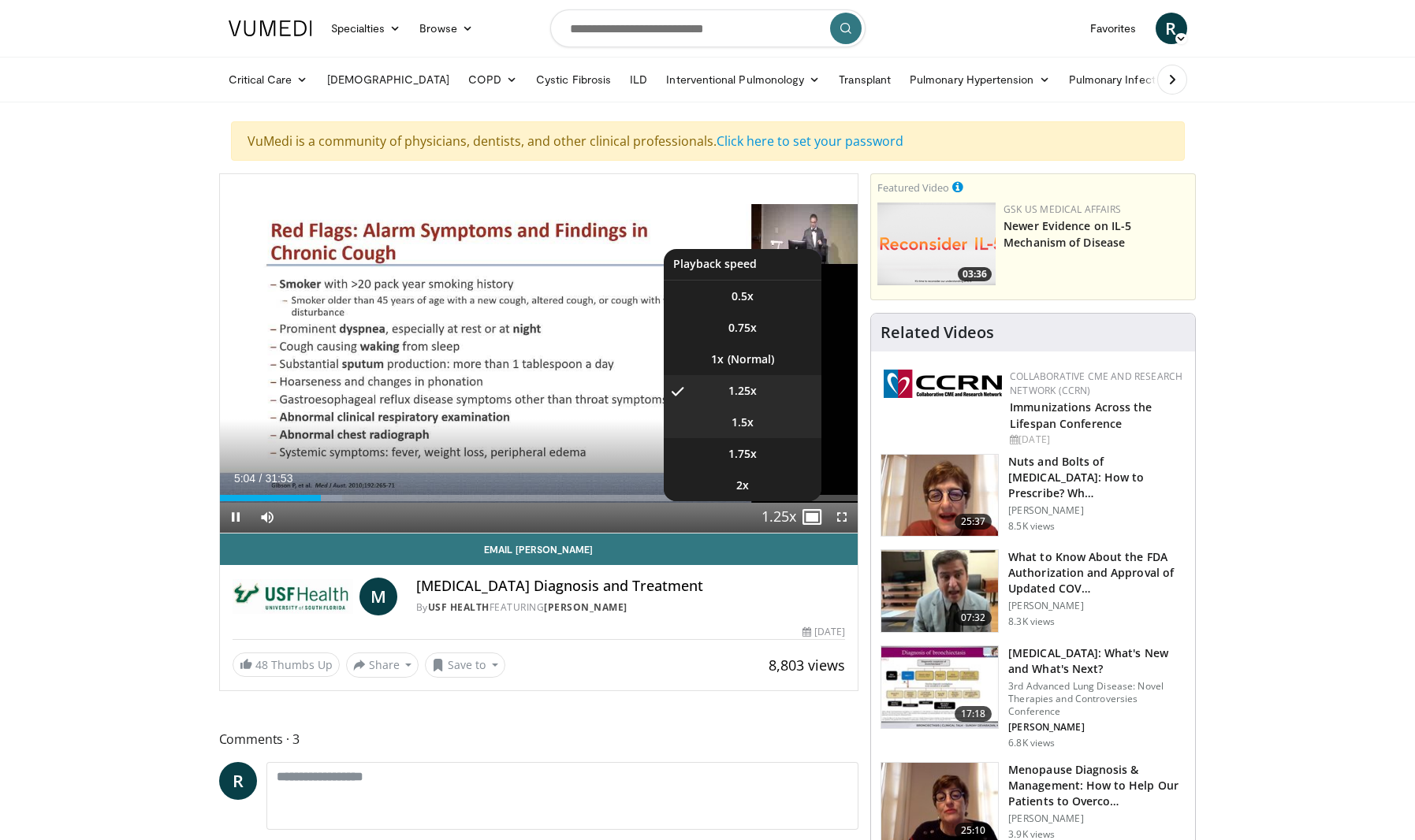
click at [750, 431] on li "1.5x" at bounding box center [743, 422] width 158 height 32
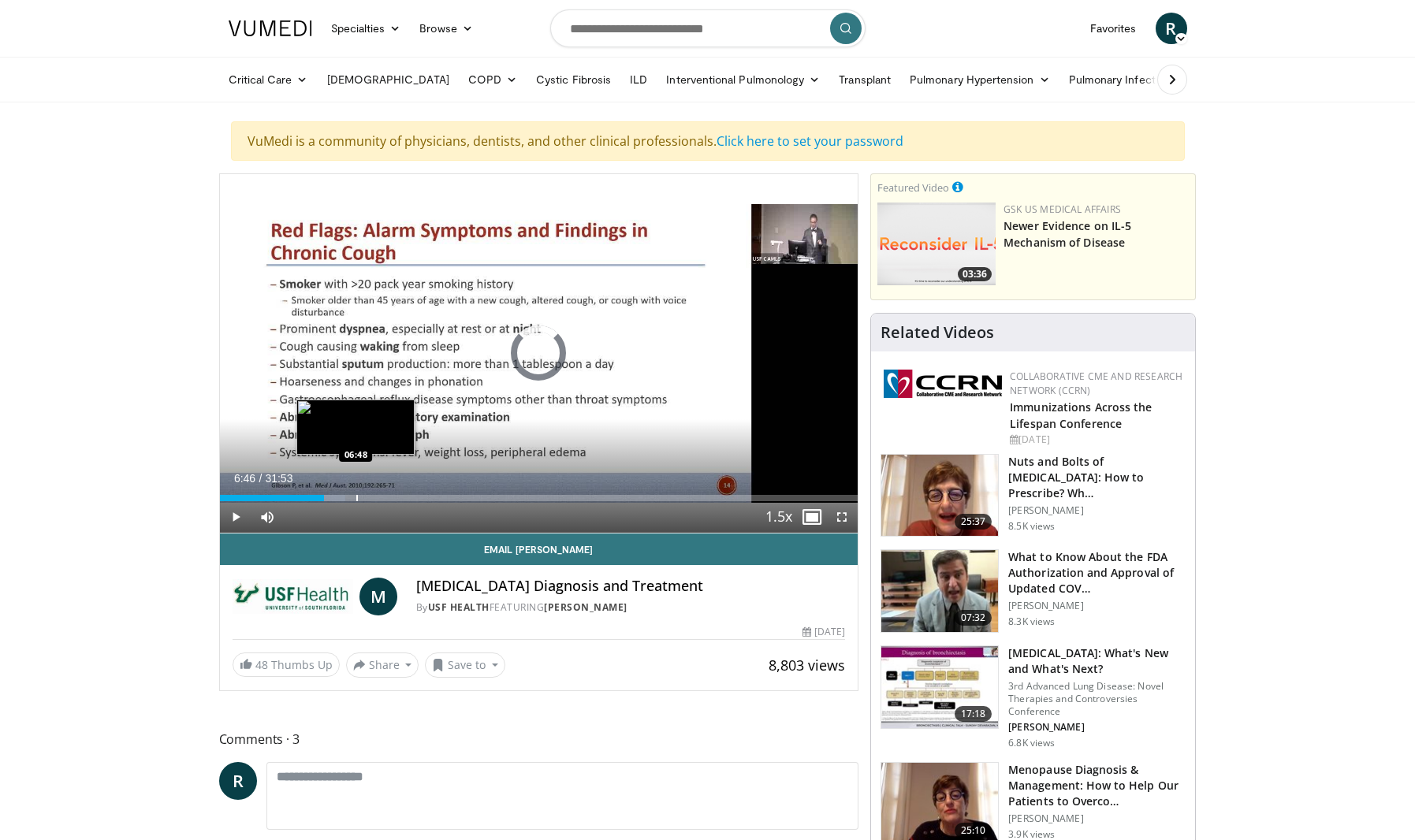
click at [357, 497] on div "Progress Bar" at bounding box center [357, 498] width 2 height 6
click at [811, 519] on span "Video Player" at bounding box center [811, 517] width 32 height 32
click at [337, 498] on div "Progress Bar" at bounding box center [338, 498] width 2 height 6
click at [314, 493] on div "Loaded : 21.78% 04:43 04:43" at bounding box center [539, 494] width 639 height 15
click at [300, 493] on div "Loaded : 12.96% 04:00 04:00" at bounding box center [539, 494] width 639 height 15
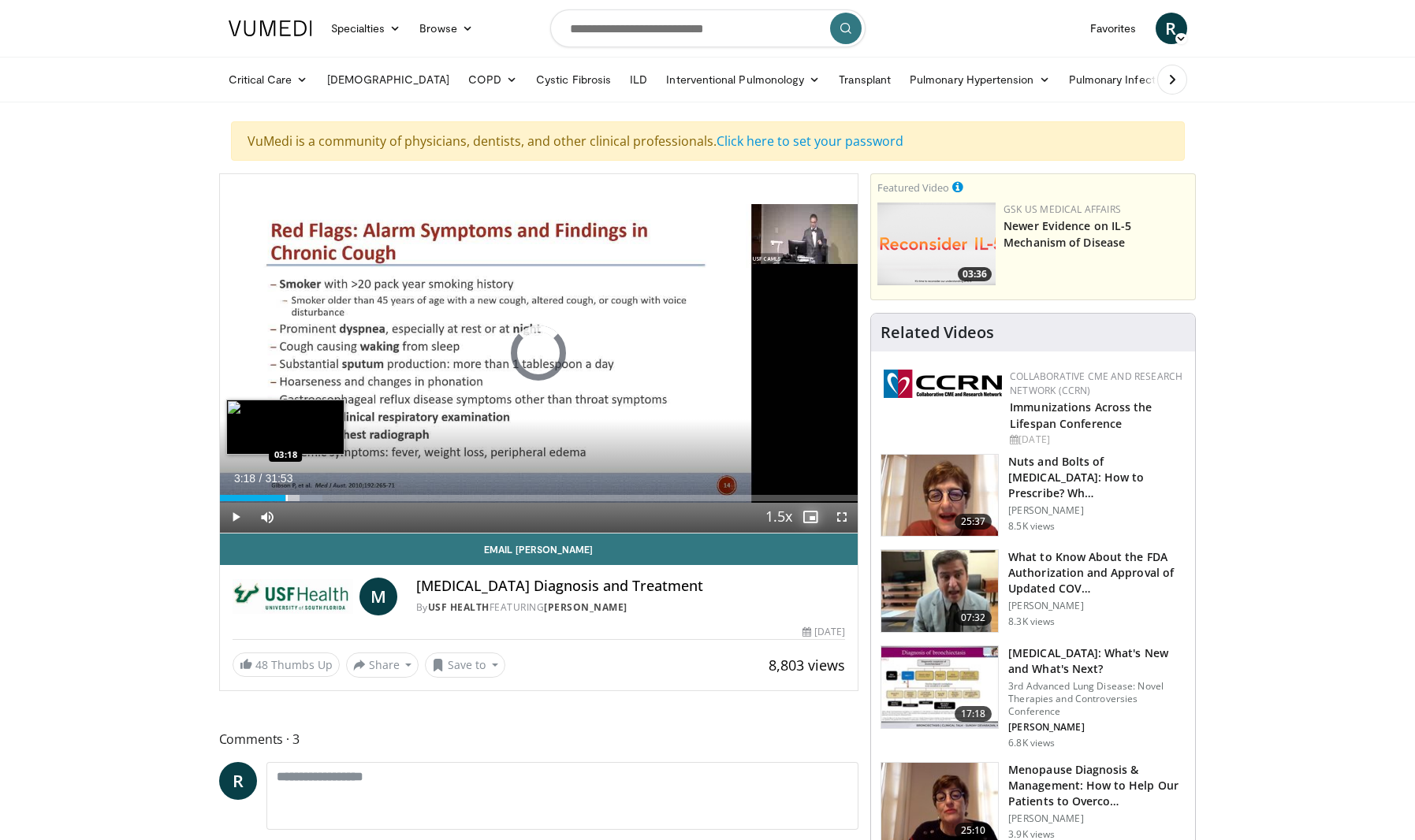
click at [285, 494] on div "Loaded : 16.07% 03:18 03:18" at bounding box center [539, 494] width 639 height 15
click at [256, 495] on div "Progress Bar" at bounding box center [257, 498] width 2 height 6
click at [342, 498] on div "Progress Bar" at bounding box center [343, 498] width 2 height 6
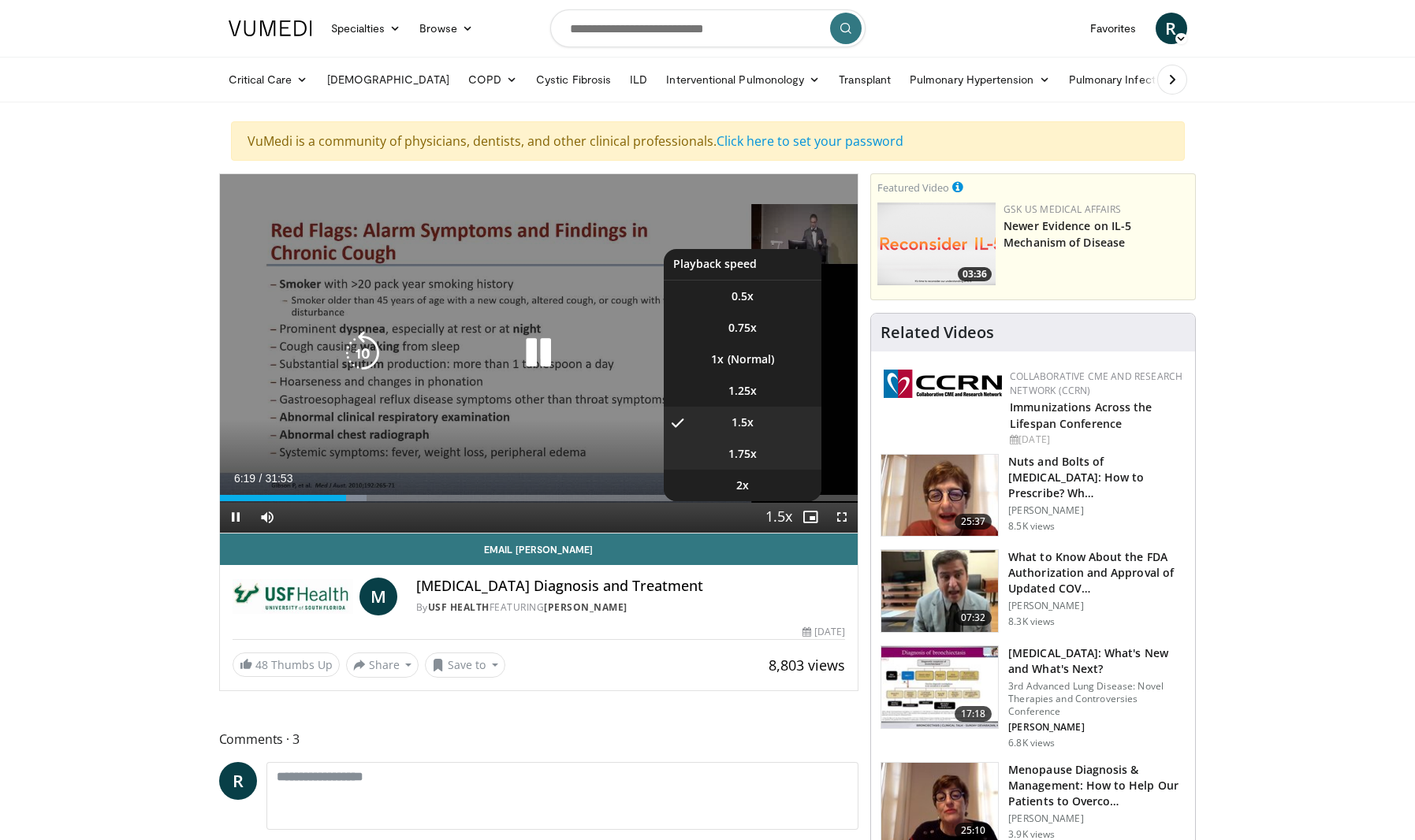
drag, startPoint x: 749, startPoint y: 455, endPoint x: 737, endPoint y: 457, distance: 12.2
click at [749, 454] on span "1.75x" at bounding box center [743, 454] width 29 height 16
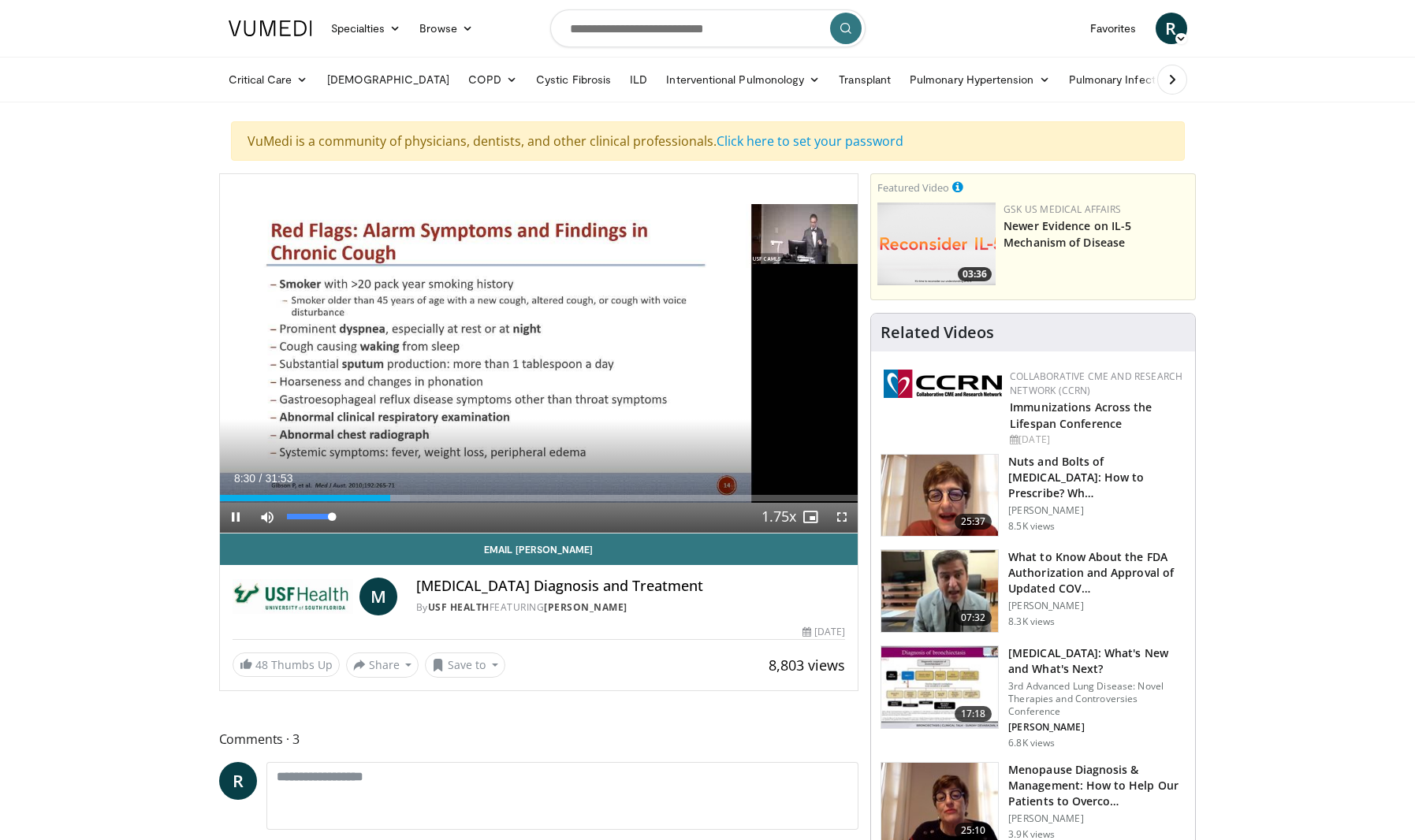
drag, startPoint x: 324, startPoint y: 520, endPoint x: 344, endPoint y: 523, distance: 20.2
click at [344, 523] on div "Mute 100%" at bounding box center [306, 517] width 110 height 32
click at [393, 492] on div "Loaded : 30.59% 08:42 08:39" at bounding box center [539, 494] width 639 height 15
click at [378, 495] on div "Loaded : 0.00% 07:57 07:54" at bounding box center [539, 494] width 639 height 15
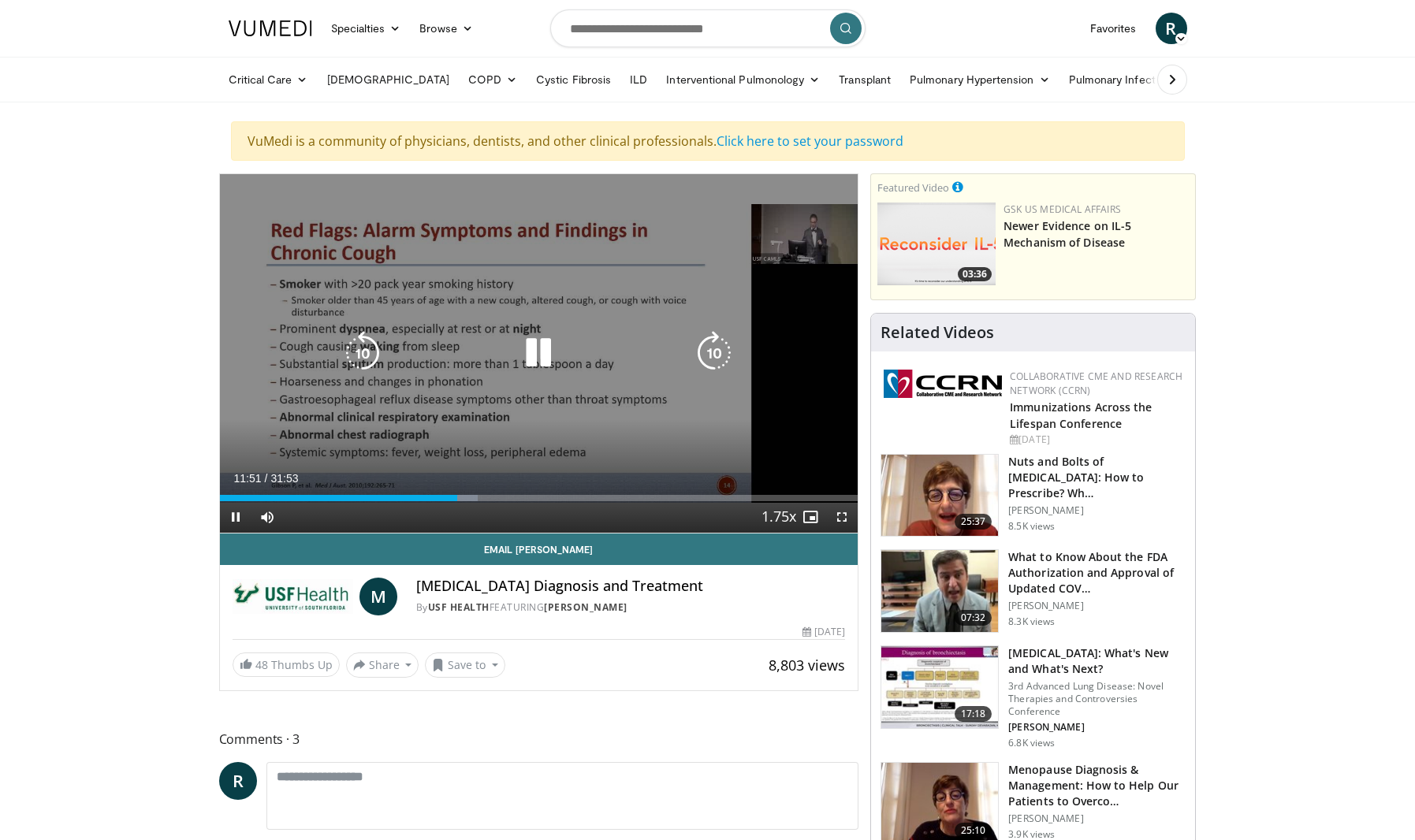
click at [713, 363] on icon "Video Player" at bounding box center [714, 354] width 45 height 45
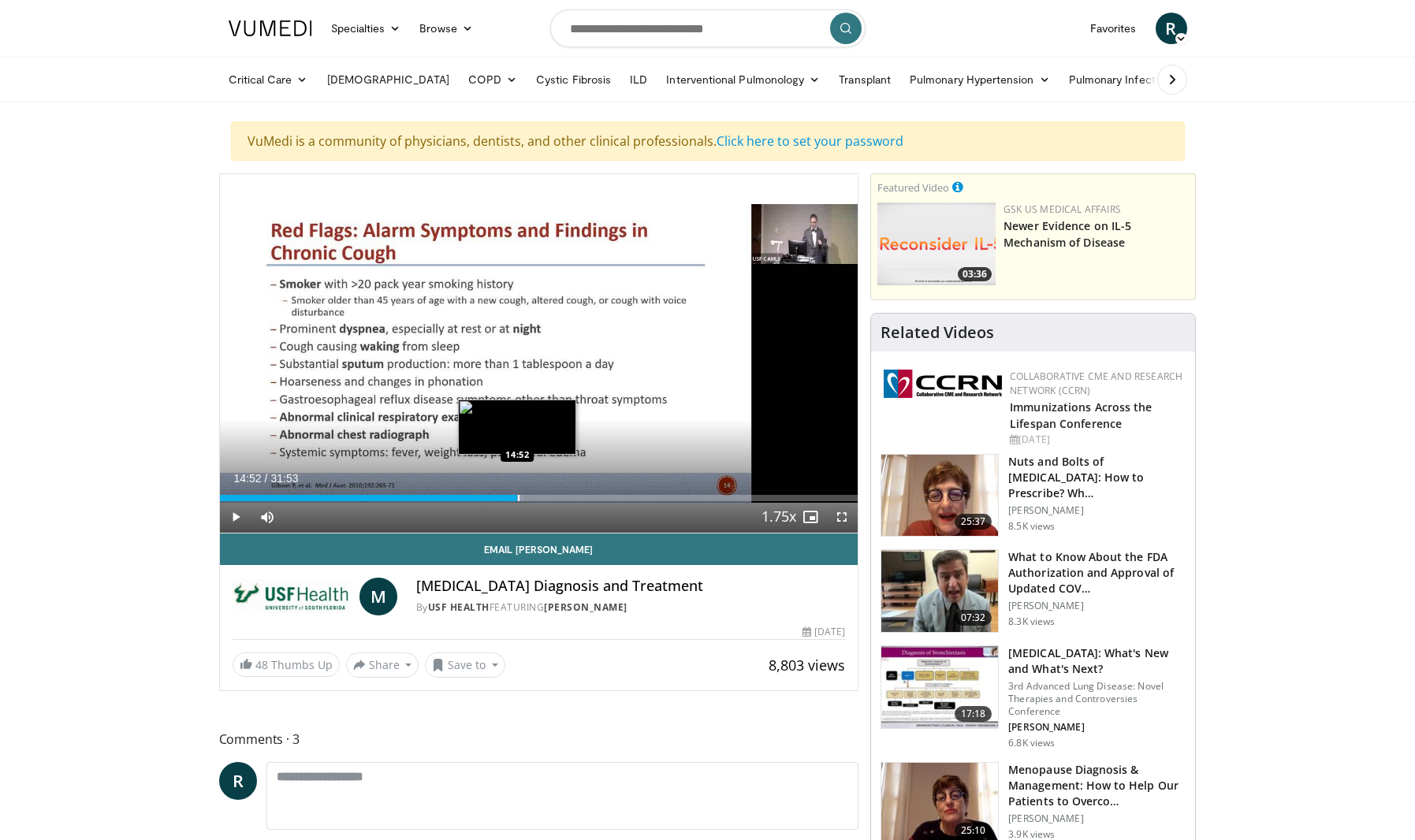
click at [518, 498] on div "Progress Bar" at bounding box center [519, 498] width 2 height 6
drag, startPoint x: 517, startPoint y: 498, endPoint x: 566, endPoint y: 491, distance: 49.5
click at [566, 491] on div "Loaded : 0.00% 17:14 17:19" at bounding box center [539, 494] width 639 height 15
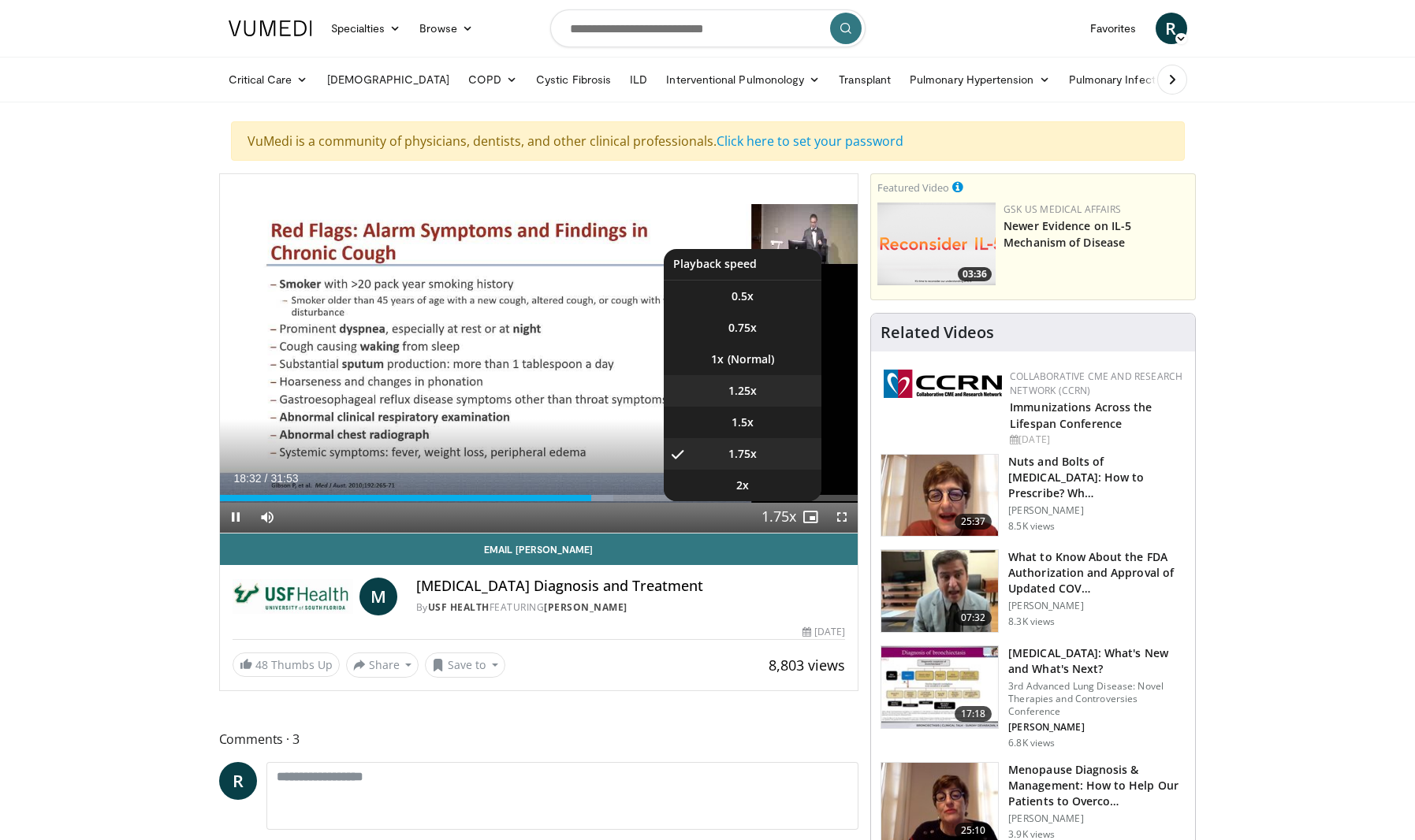
click at [758, 397] on video-js "**********" at bounding box center [539, 354] width 639 height 359
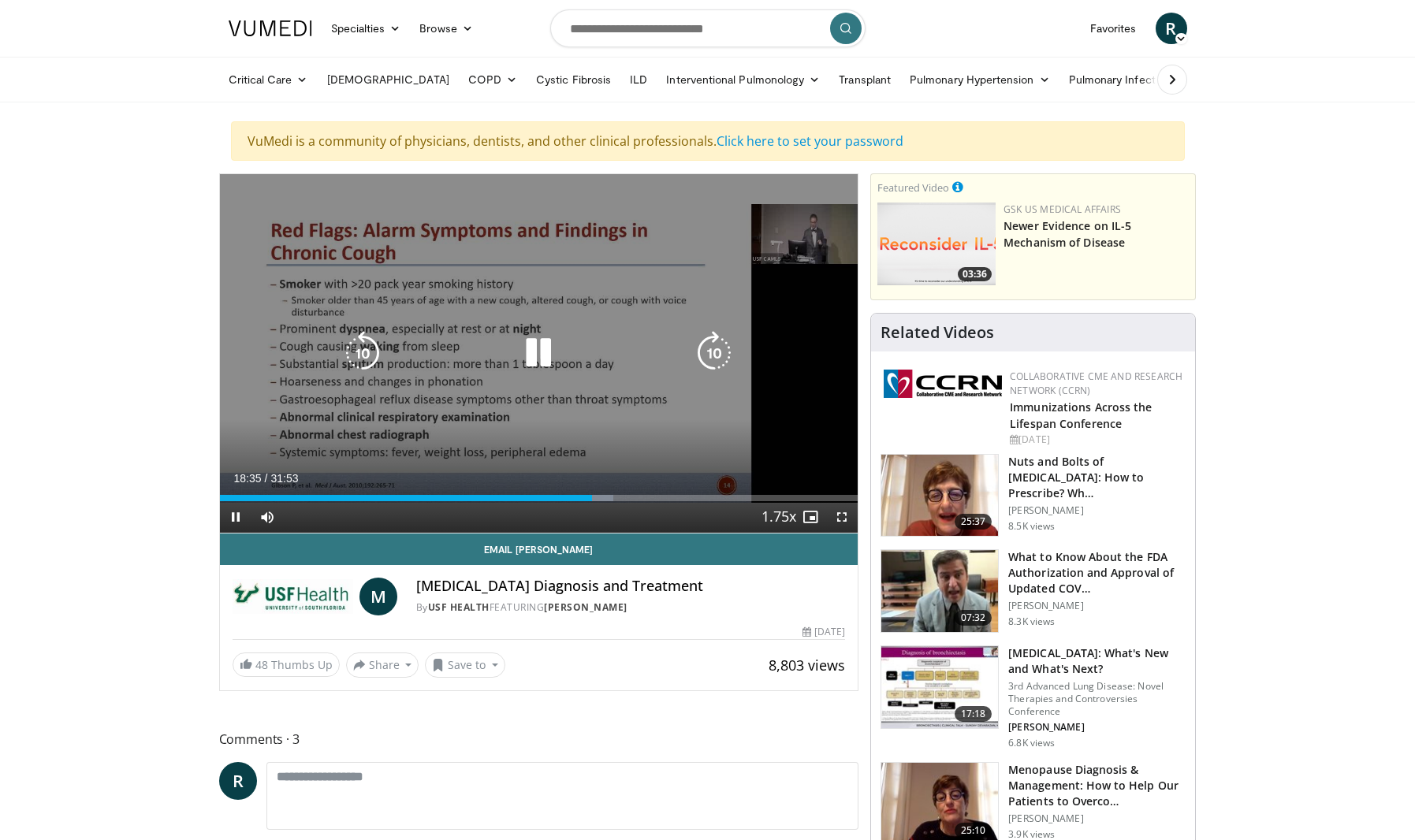
click at [357, 366] on icon "Video Player" at bounding box center [363, 354] width 45 height 45
click at [356, 366] on icon "Video Player" at bounding box center [363, 354] width 45 height 45
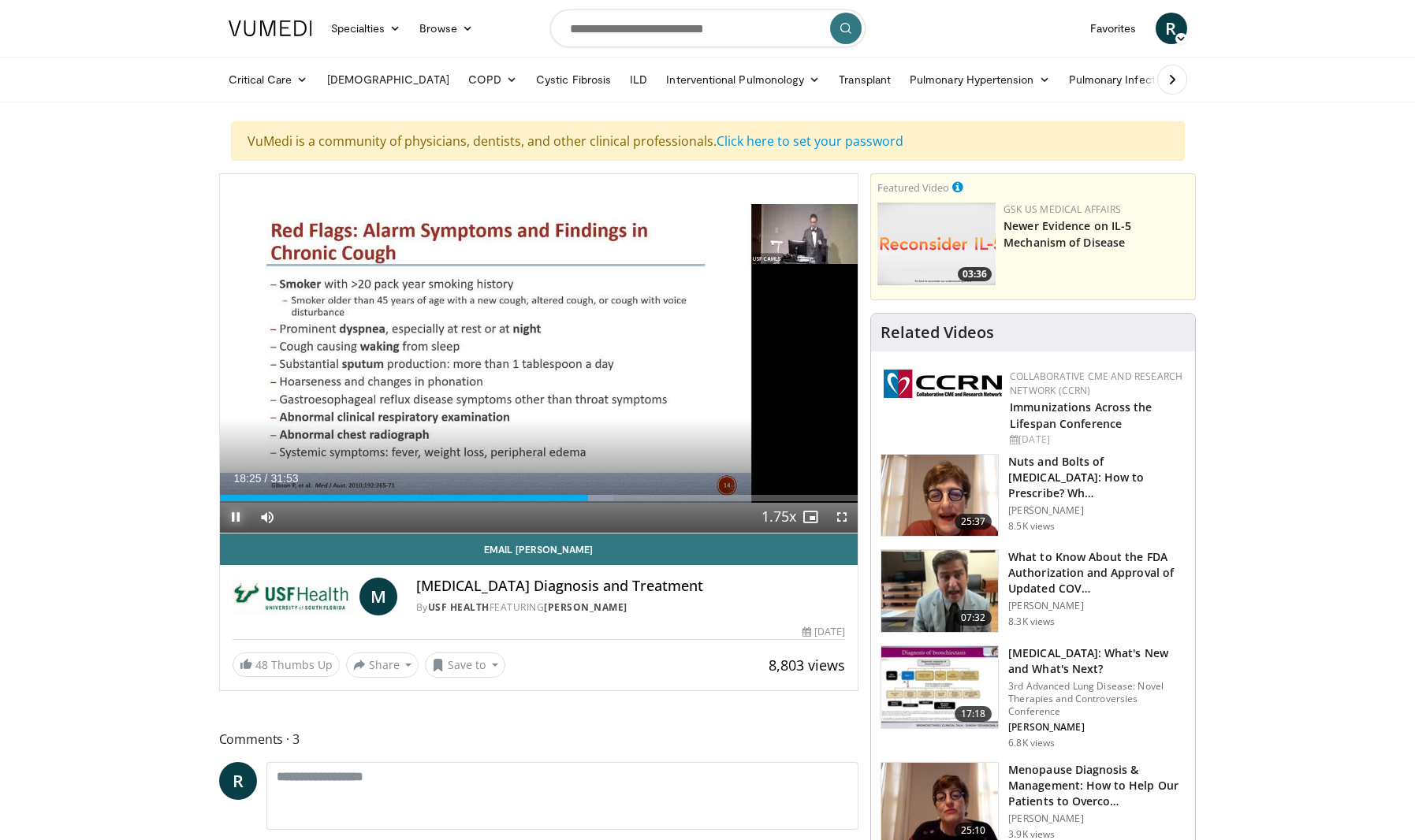
click at [227, 520] on span "Video Player" at bounding box center [236, 517] width 32 height 32
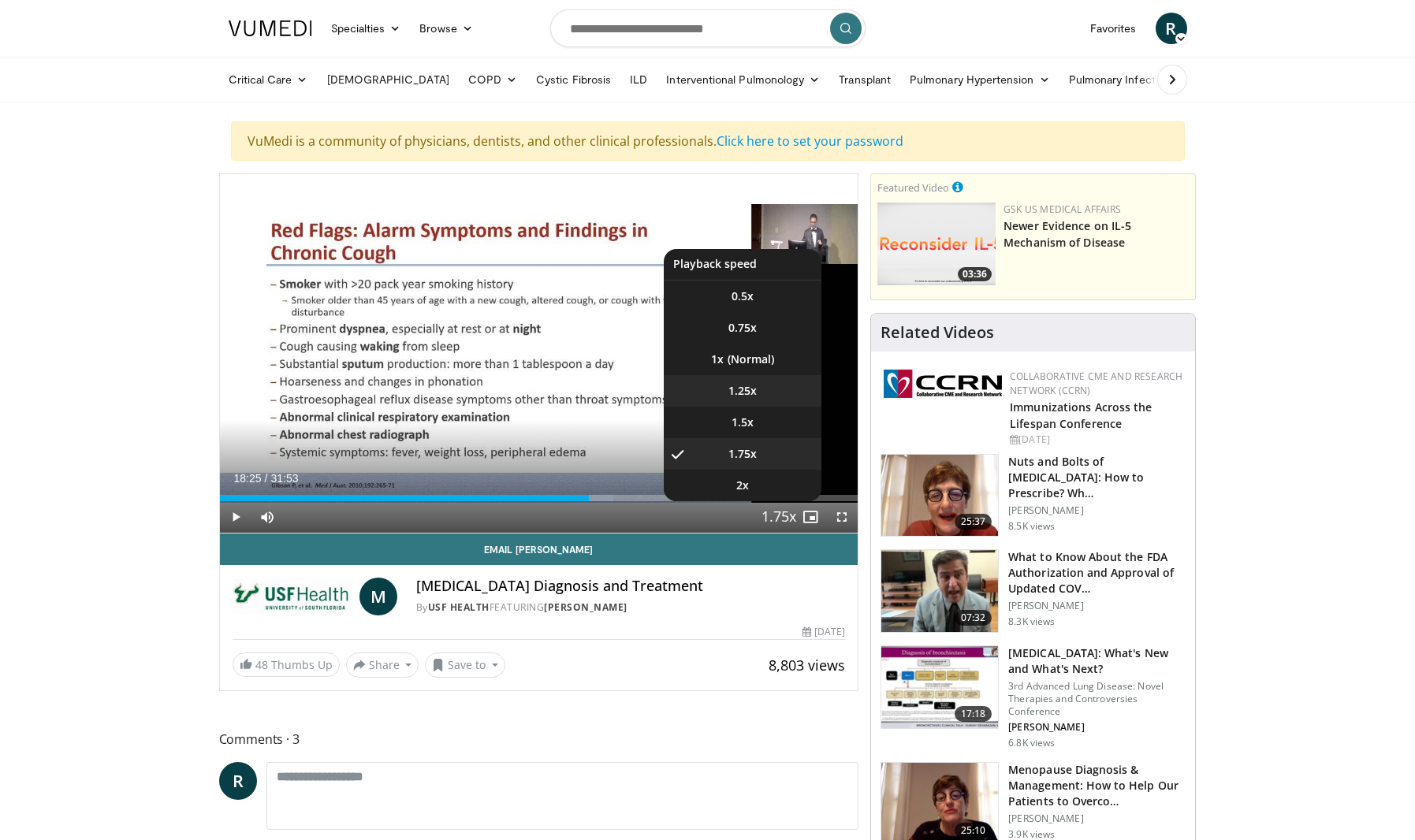
click at [737, 396] on span "1.25x" at bounding box center [743, 391] width 29 height 16
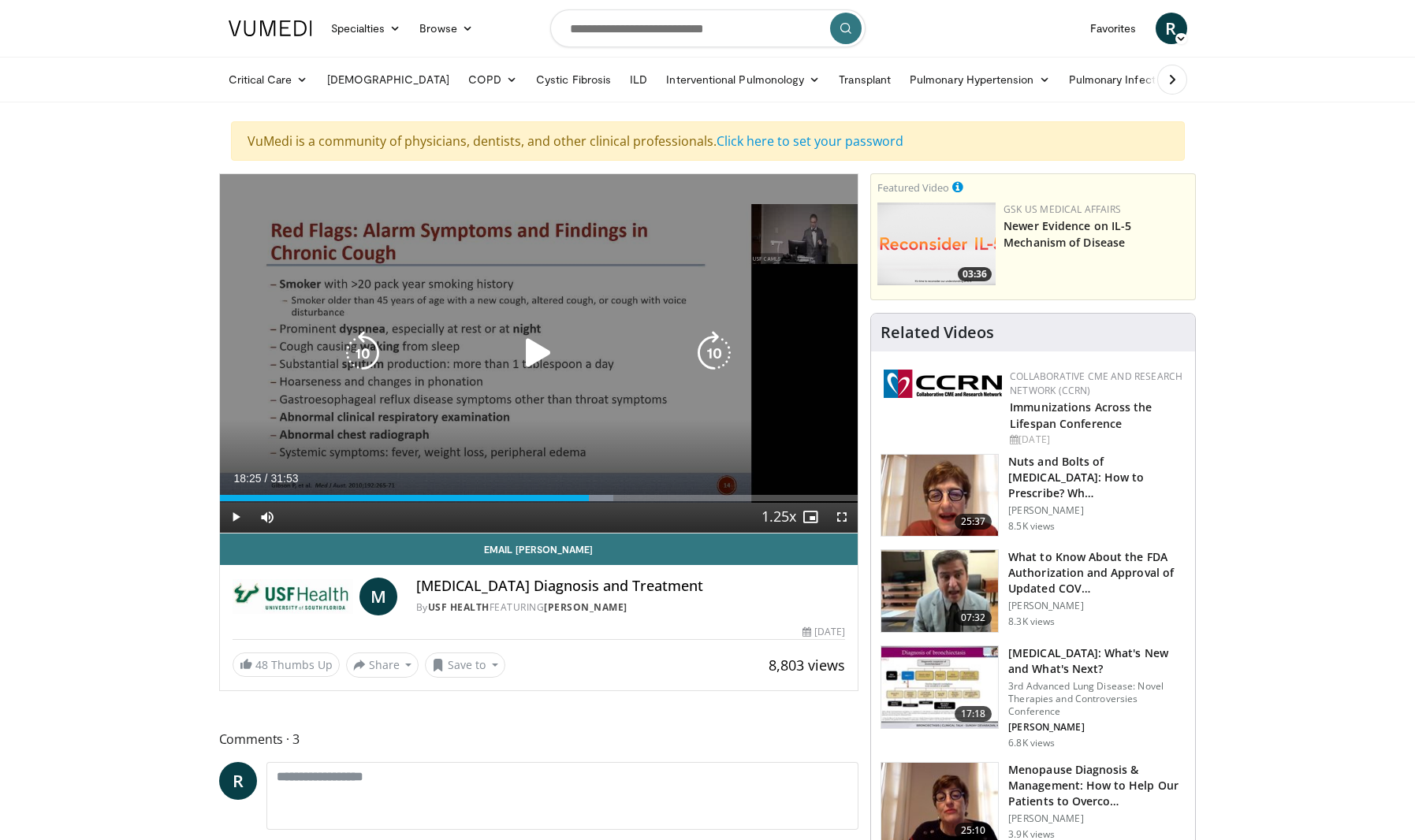
click at [535, 360] on icon "Video Player" at bounding box center [539, 354] width 45 height 45
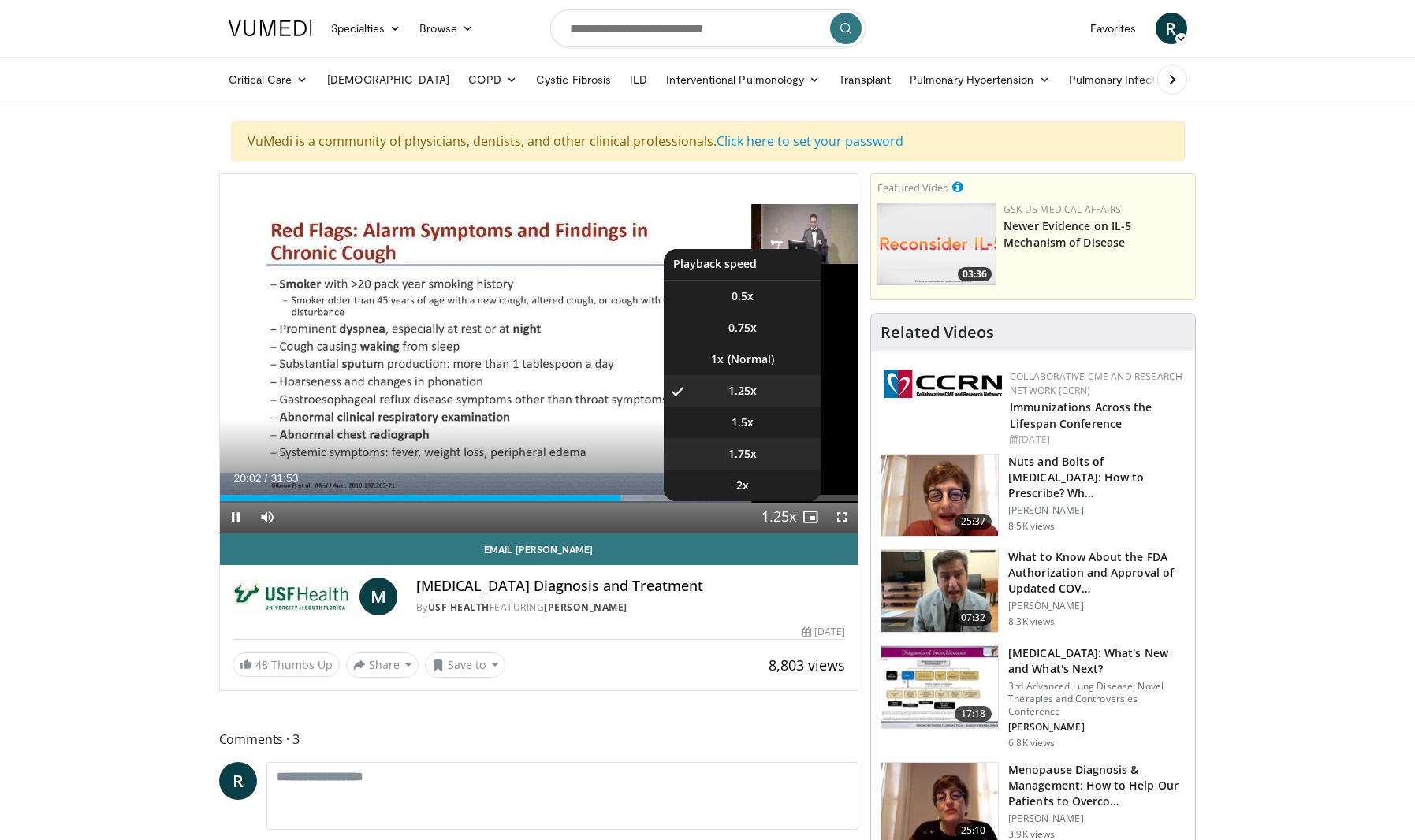
click at [743, 452] on span "1.75x" at bounding box center [743, 454] width 29 height 16
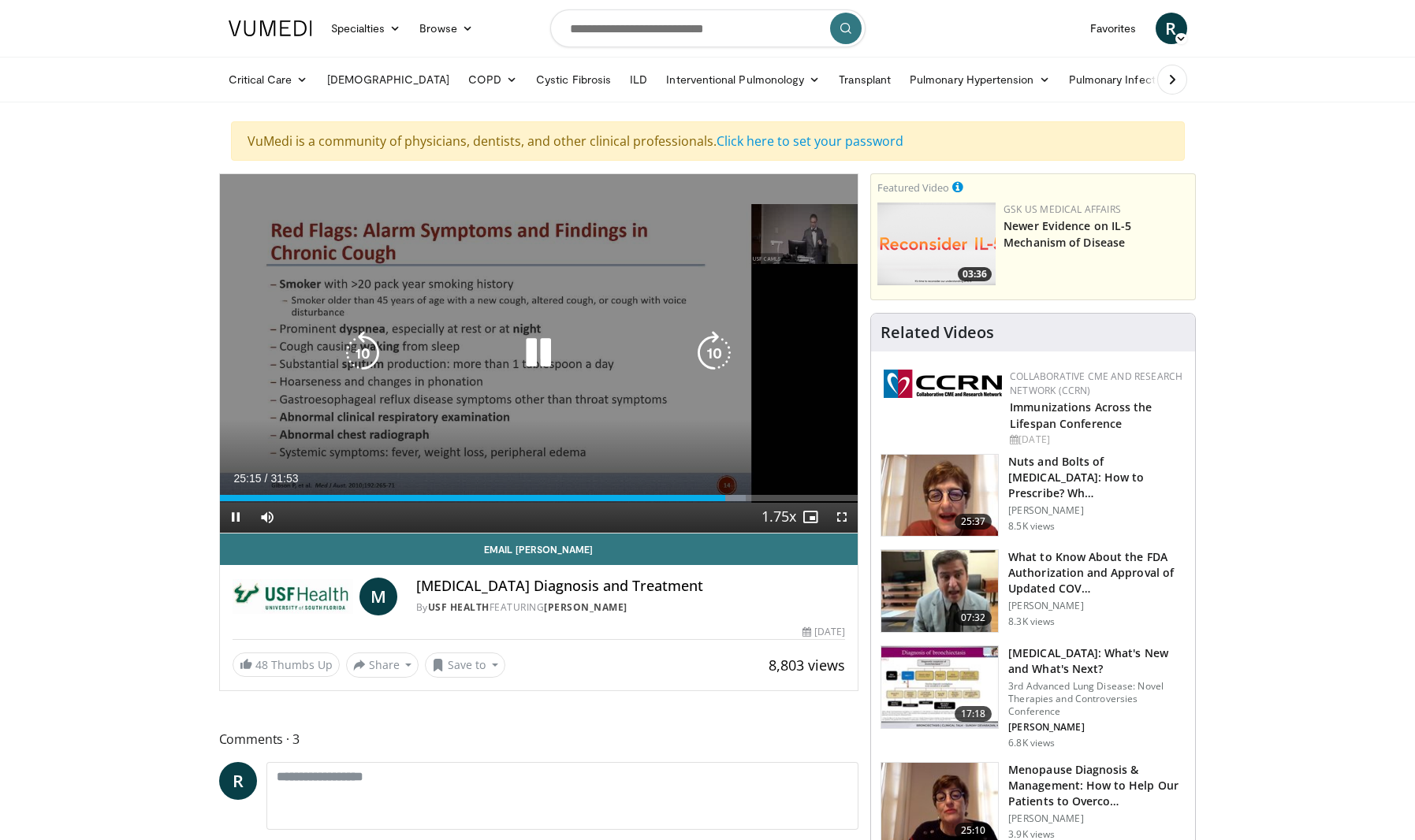
click at [377, 351] on icon "Video Player" at bounding box center [363, 354] width 45 height 45
click at [365, 353] on icon "Video Player" at bounding box center [363, 354] width 45 height 45
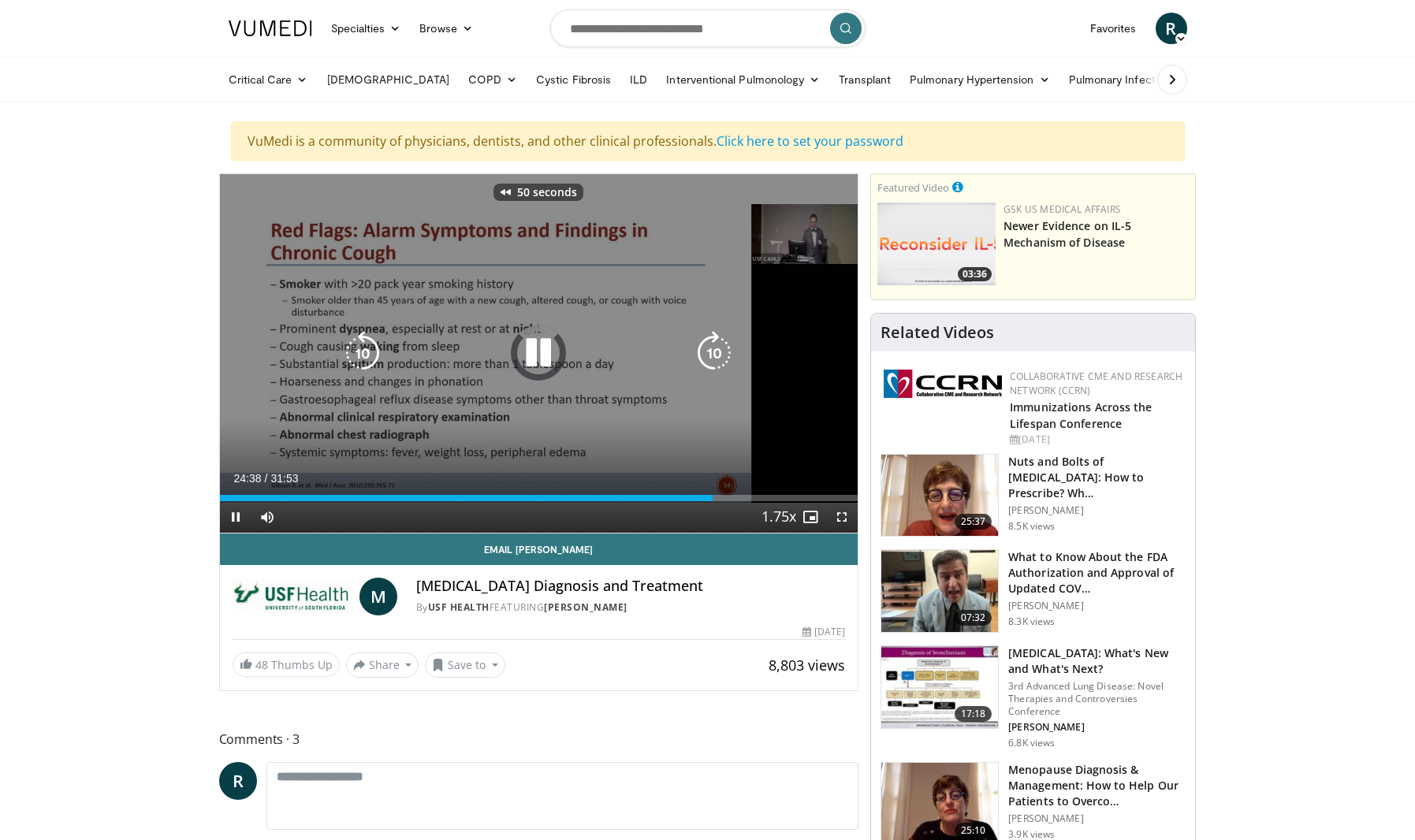
click at [365, 353] on icon "Video Player" at bounding box center [363, 354] width 45 height 45
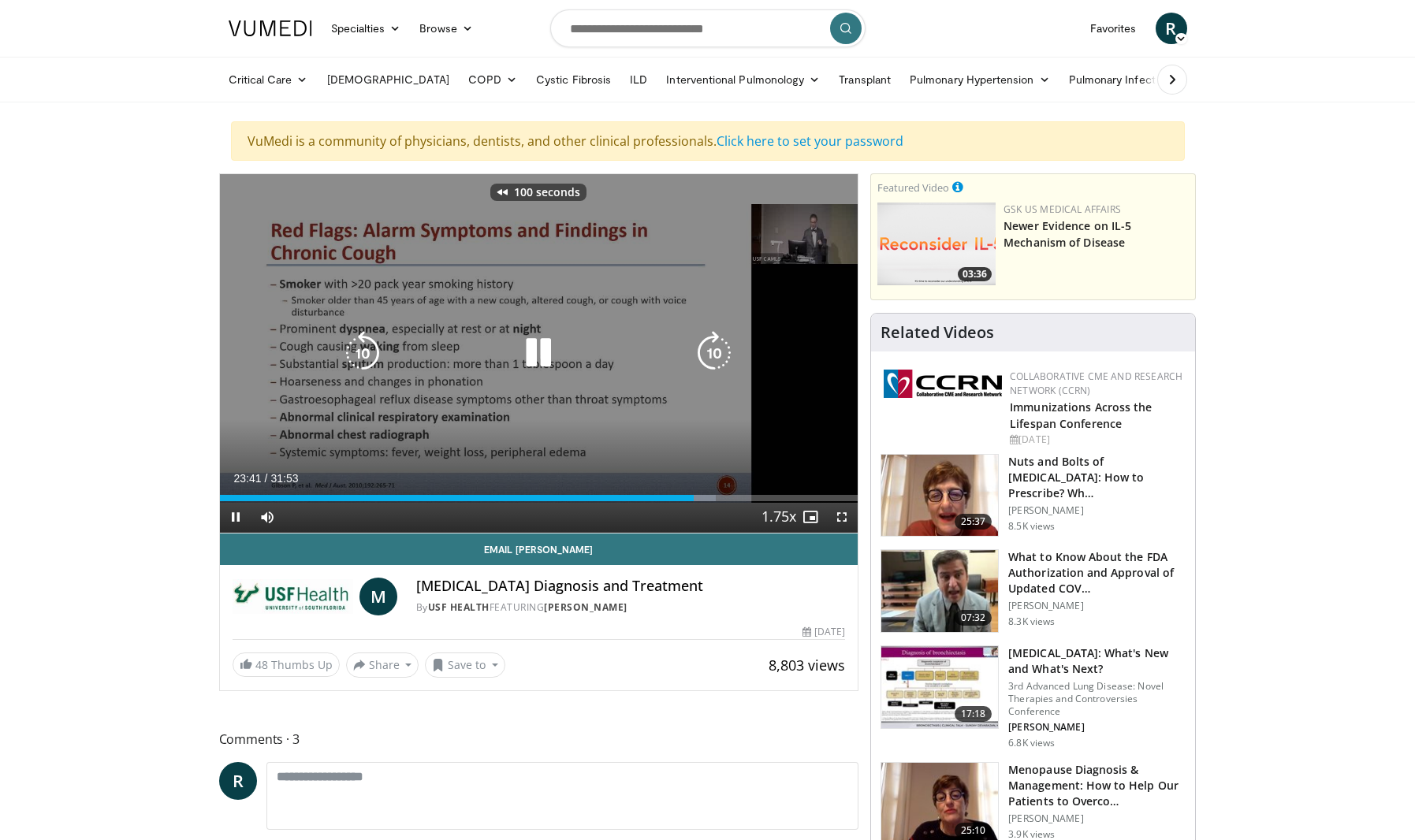
click at [364, 353] on icon "Video Player" at bounding box center [363, 354] width 45 height 45
click at [353, 357] on icon "Video Player" at bounding box center [363, 354] width 45 height 45
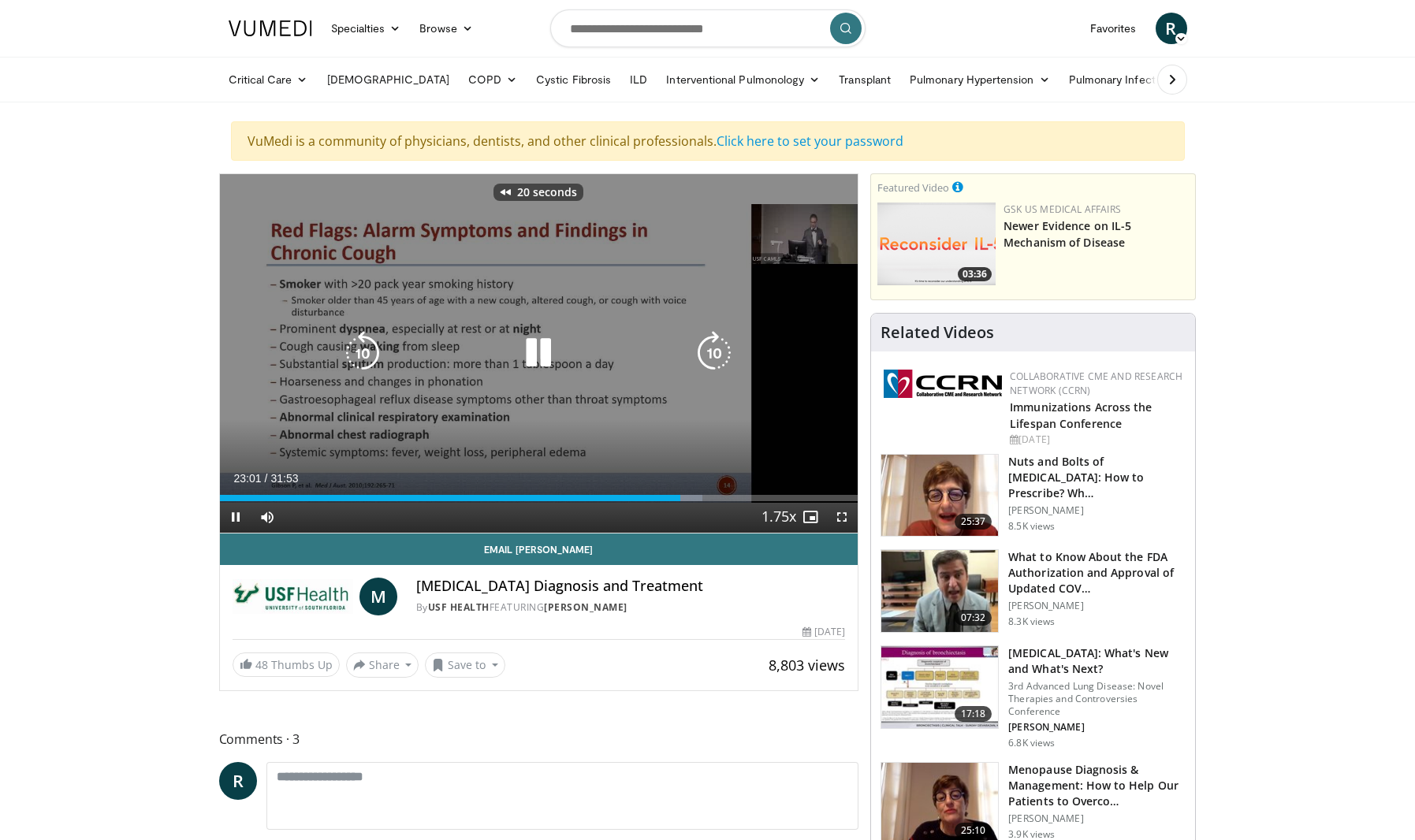
click at [353, 355] on icon "Video Player" at bounding box center [363, 354] width 45 height 45
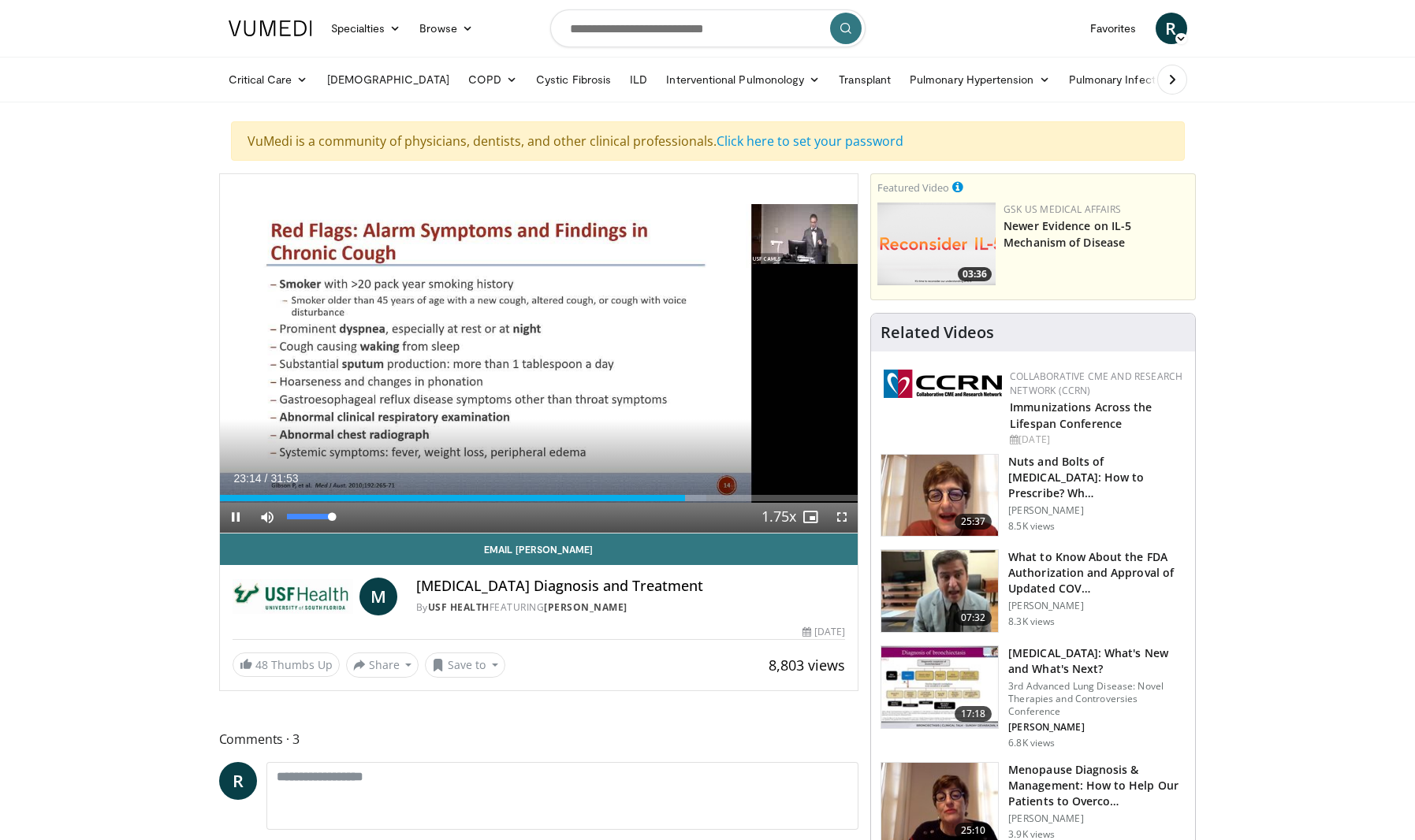
drag, startPoint x: 330, startPoint y: 519, endPoint x: 350, endPoint y: 519, distance: 20.0
click at [350, 519] on div "Mute 100%" at bounding box center [306, 517] width 110 height 32
click at [234, 513] on span "Video Player" at bounding box center [236, 517] width 32 height 32
